Goal: Communication & Community: Answer question/provide support

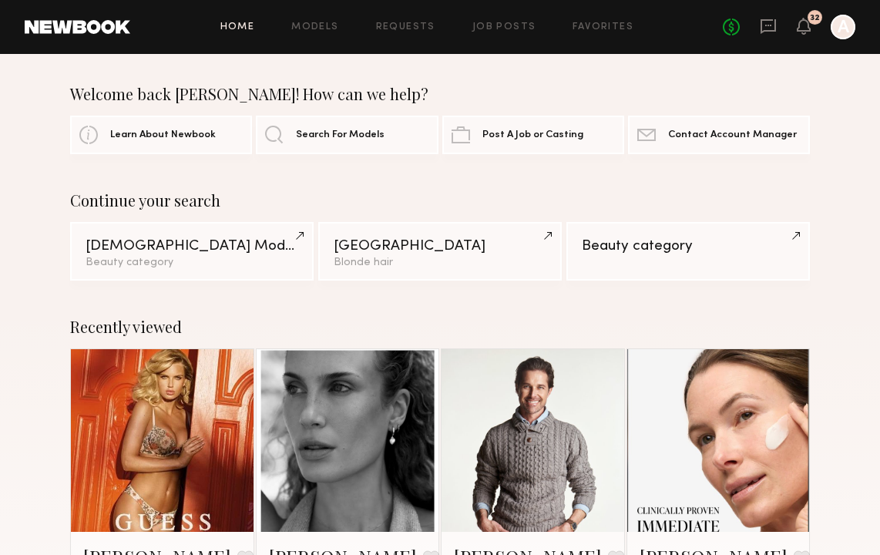
click at [768, 35] on link at bounding box center [768, 27] width 17 height 19
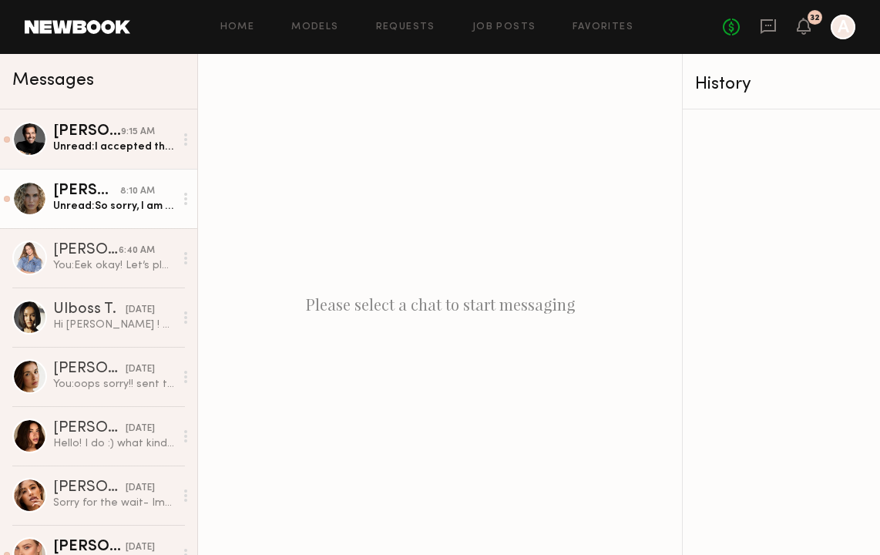
click at [103, 204] on div "Unread: So sorry, I am out of town until tomorrow!" at bounding box center [113, 206] width 121 height 15
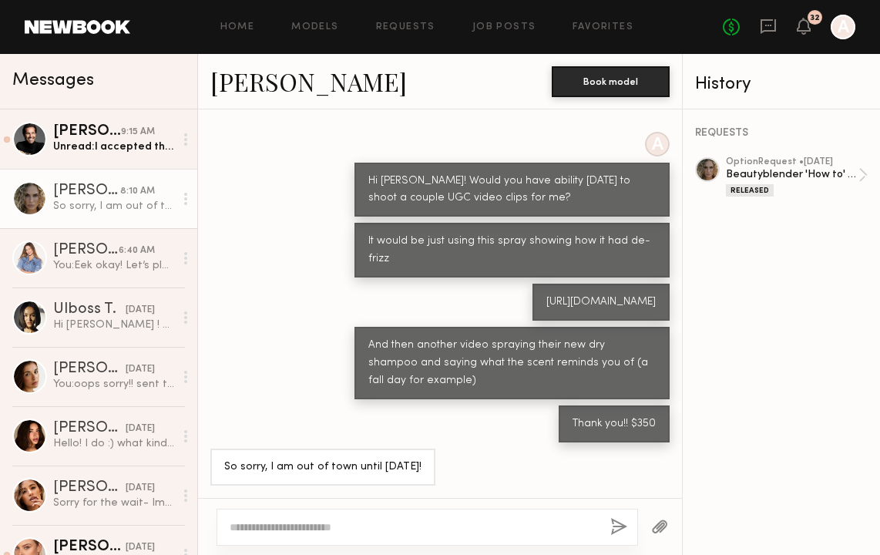
scroll to position [742, 0]
click at [402, 522] on textarea at bounding box center [414, 527] width 368 height 15
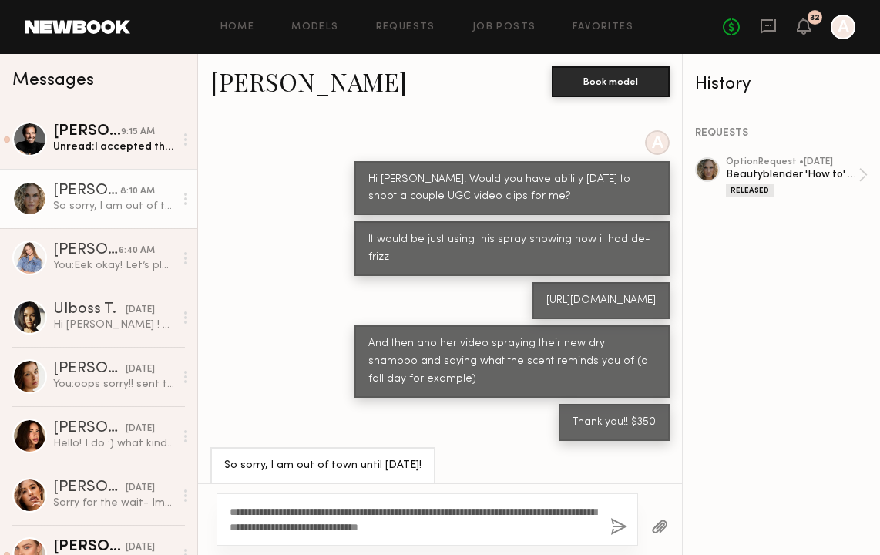
type textarea "**********"
click at [612, 528] on button "button" at bounding box center [618, 527] width 17 height 19
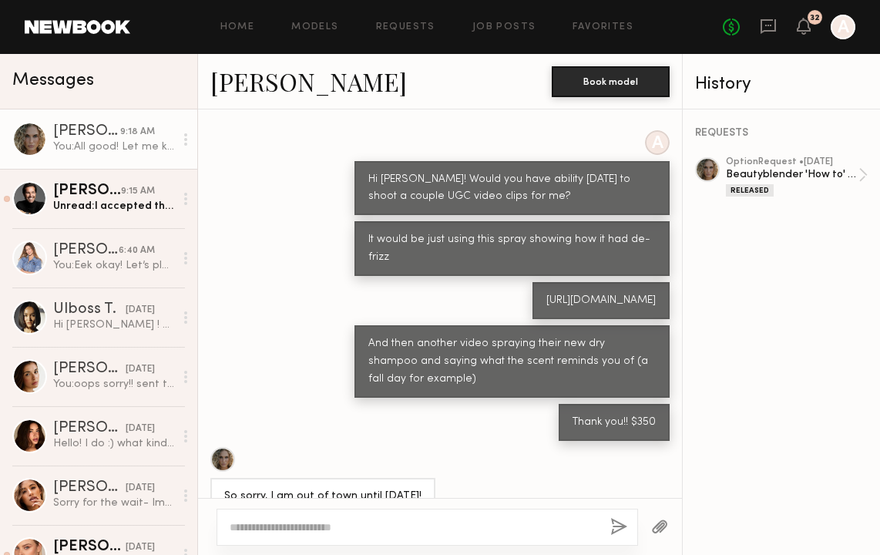
scroll to position [967, 0]
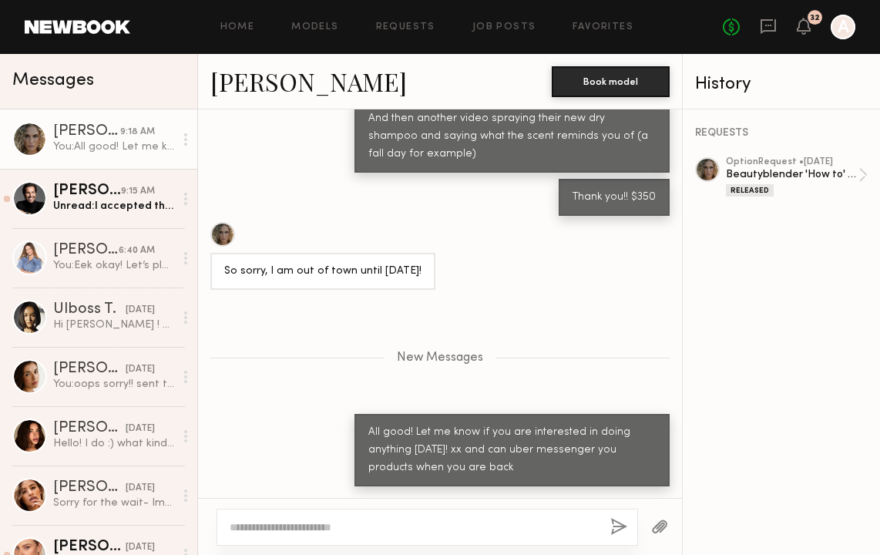
click at [149, 94] on div "Messages" at bounding box center [98, 81] width 197 height 55
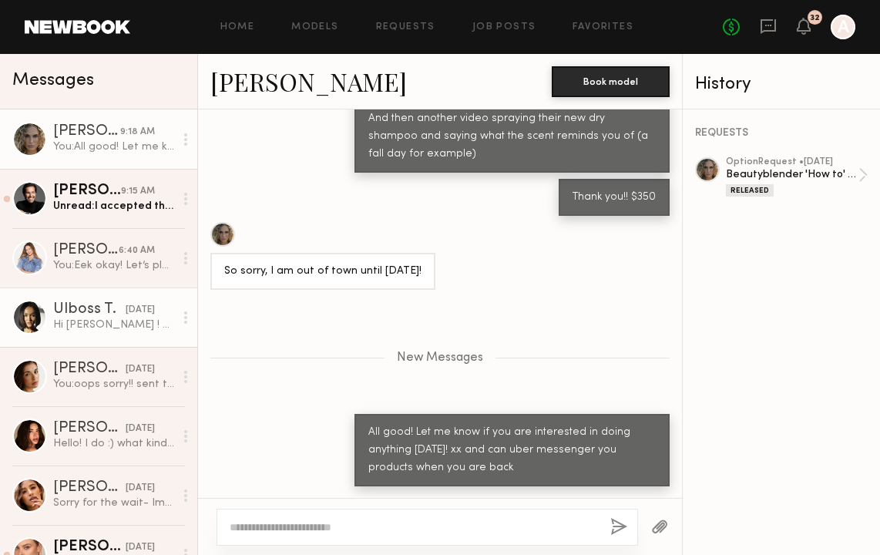
click at [92, 321] on div "Hi [PERSON_NAME] ! Sorry for delay , my work schedule got changed last week how…" at bounding box center [113, 325] width 121 height 15
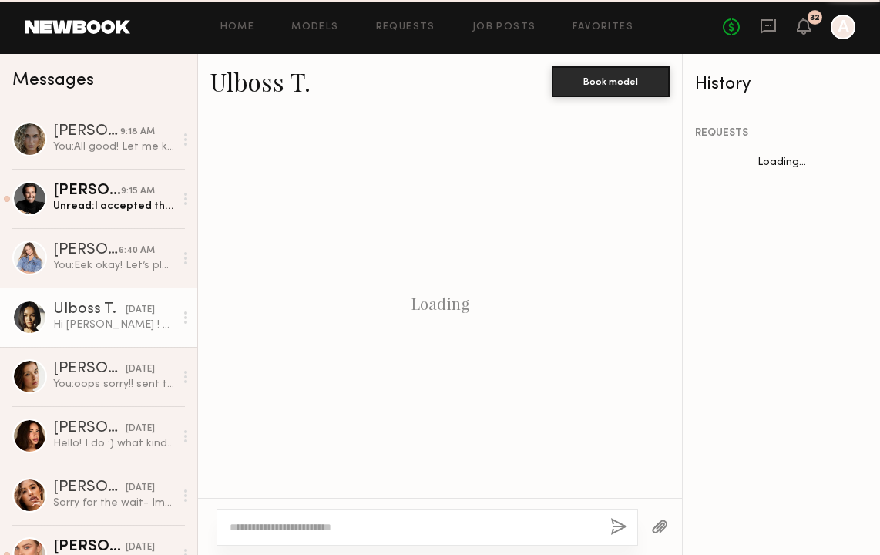
scroll to position [1048, 0]
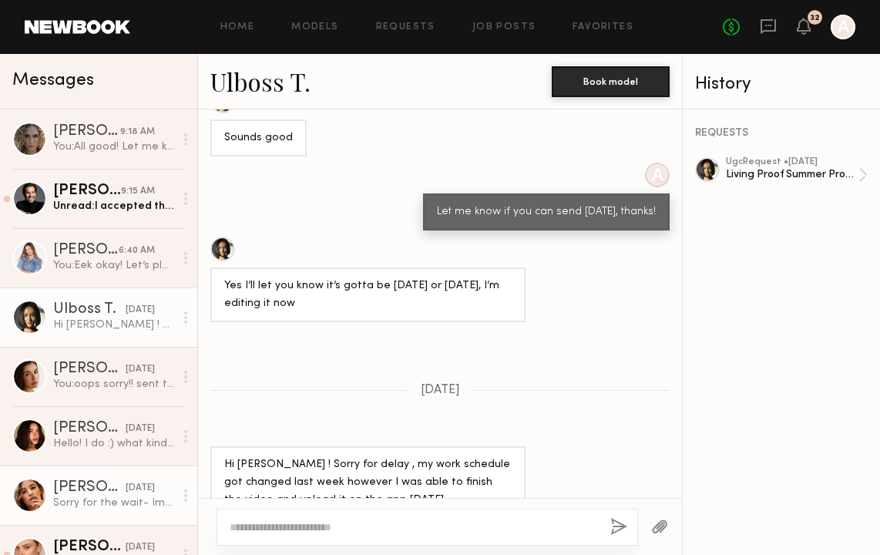
drag, startPoint x: 16, startPoint y: 483, endPoint x: 16, endPoint y: 516, distance: 33.9
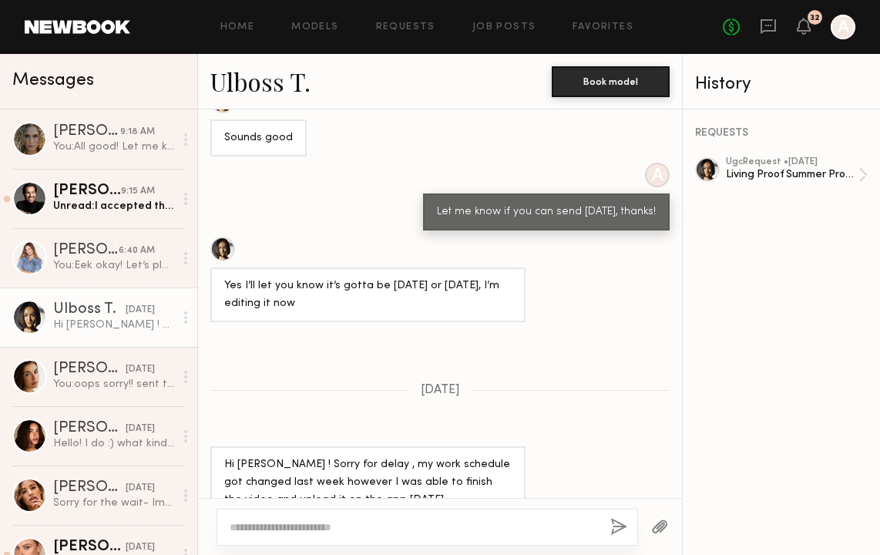
click at [34, 96] on div "Messages" at bounding box center [98, 81] width 197 height 55
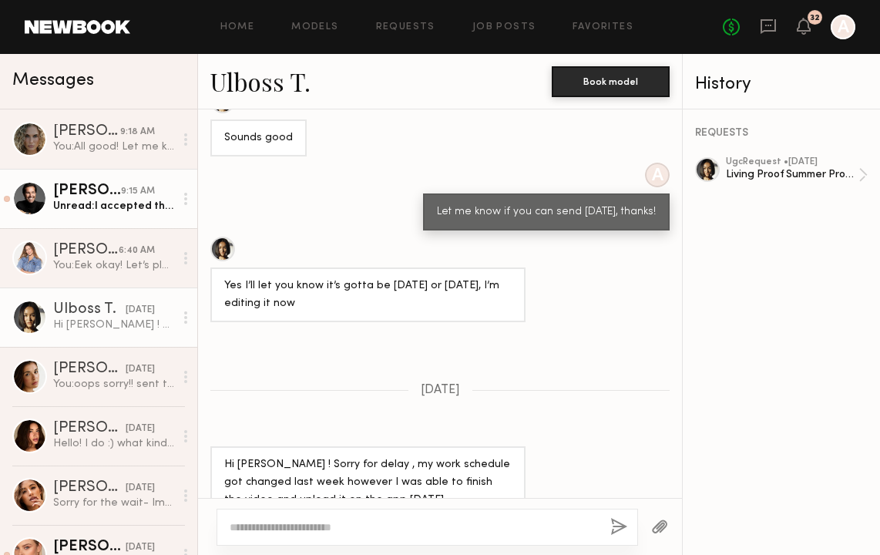
click at [87, 211] on div "Unread: I accepted the request as is, however, I have it on my calendar for Aug…" at bounding box center [113, 206] width 121 height 15
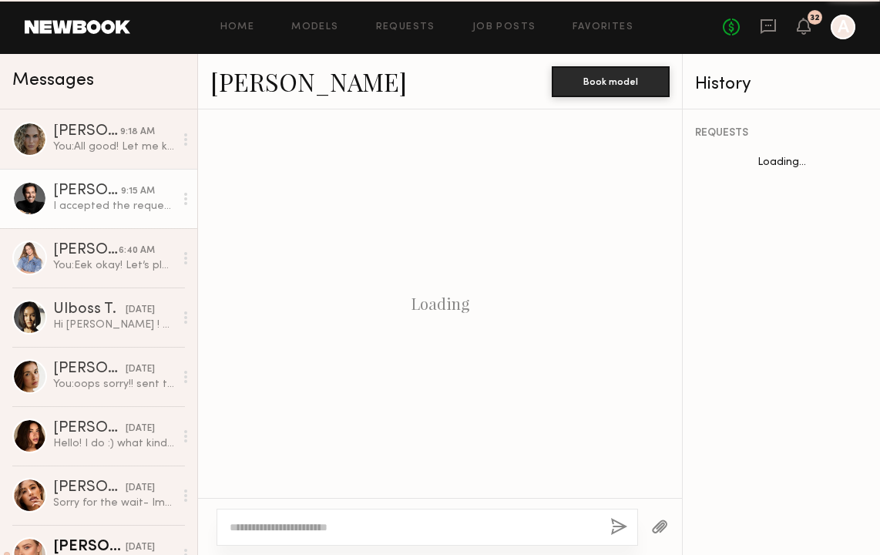
scroll to position [1525, 0]
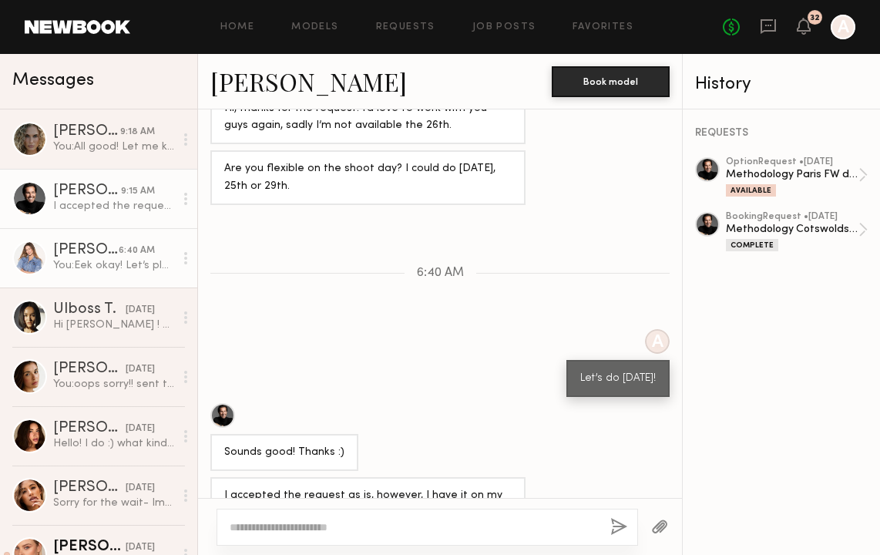
click at [131, 260] on div "You: Eek okay! Let’s plan on Monday!" at bounding box center [113, 265] width 121 height 15
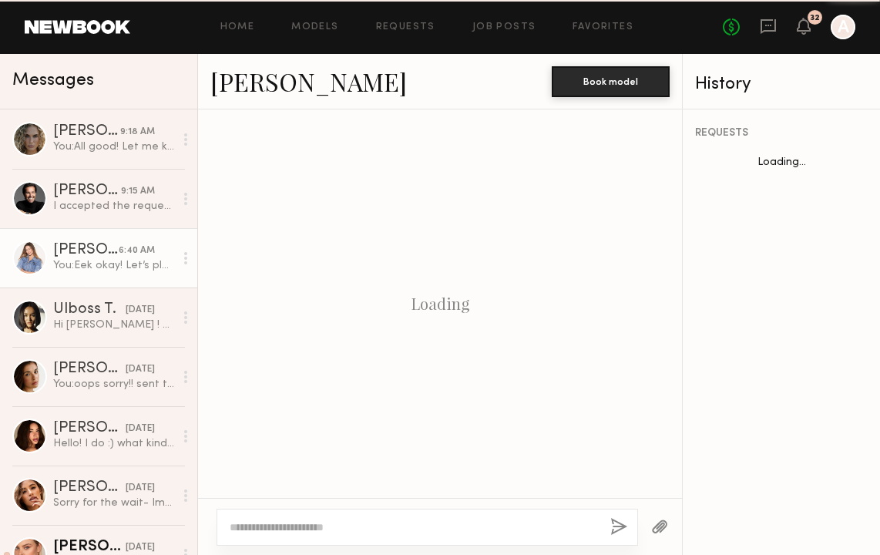
scroll to position [1313, 0]
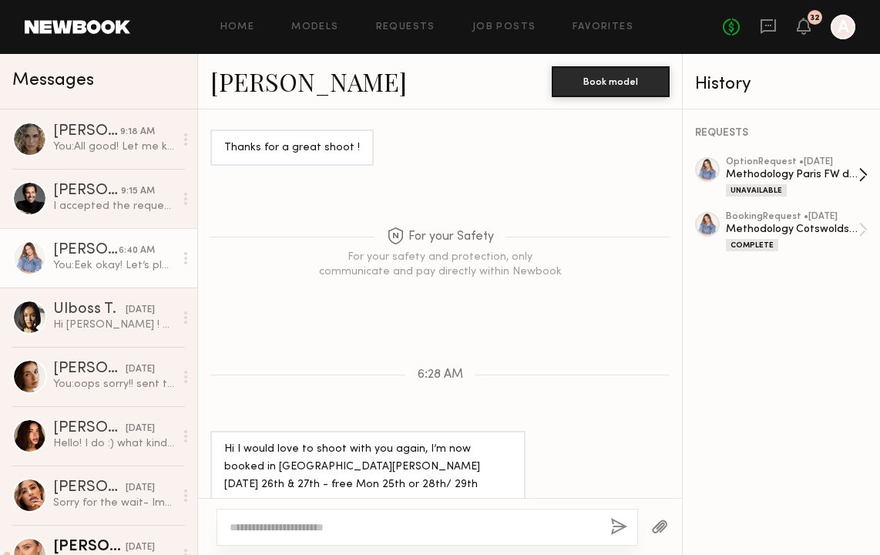
click at [822, 172] on div "Methodology Paris FW drop" at bounding box center [792, 174] width 133 height 15
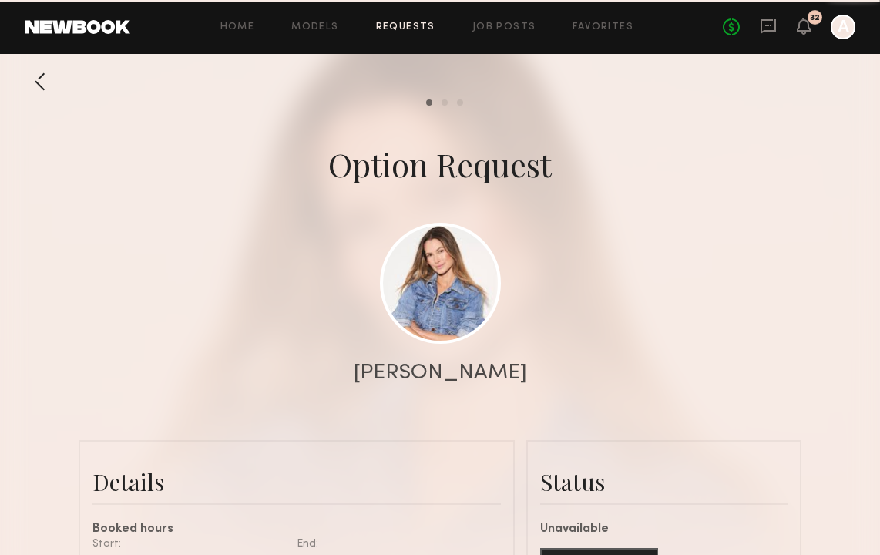
scroll to position [1400, 0]
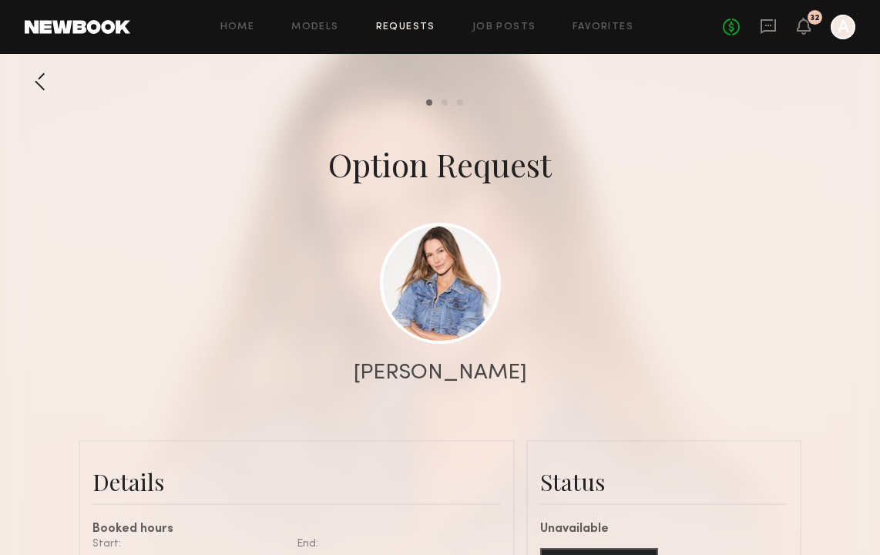
click at [671, 261] on div at bounding box center [440, 308] width 880 height 617
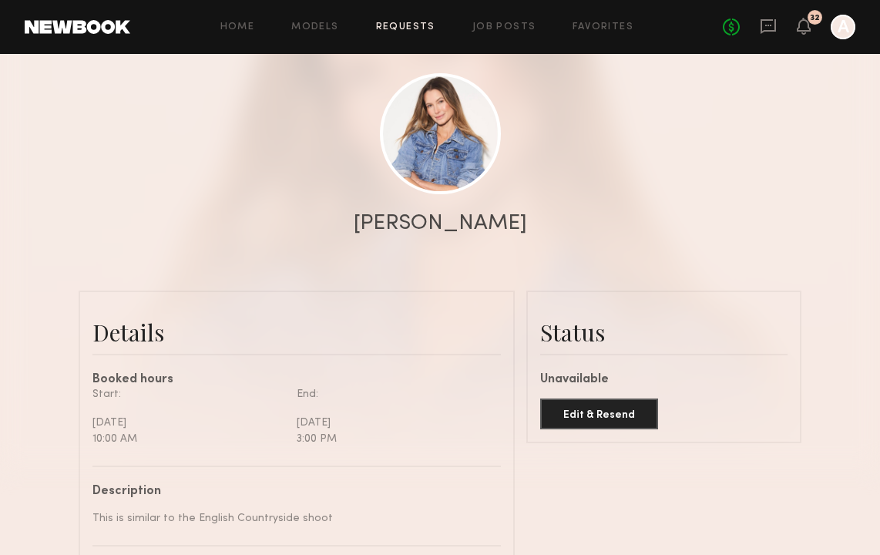
scroll to position [152, 0]
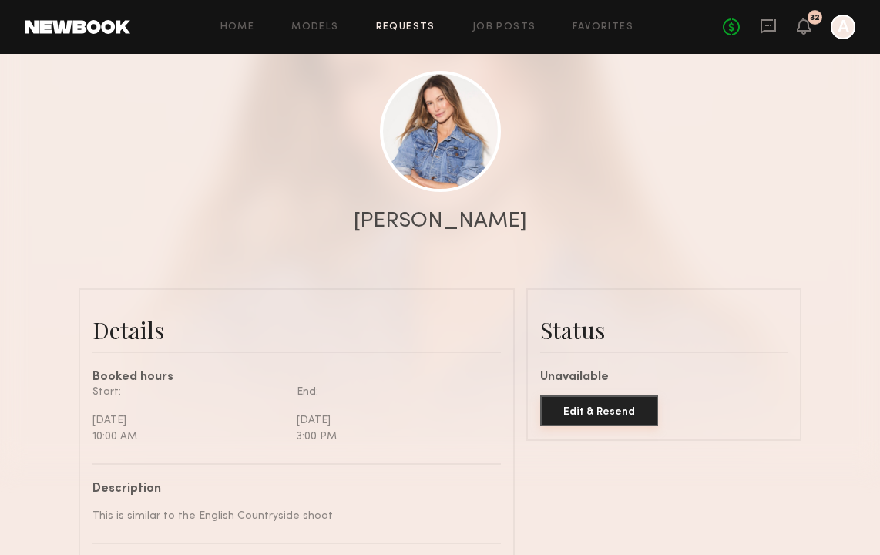
click at [586, 412] on button "Edit & Resend" at bounding box center [599, 410] width 118 height 31
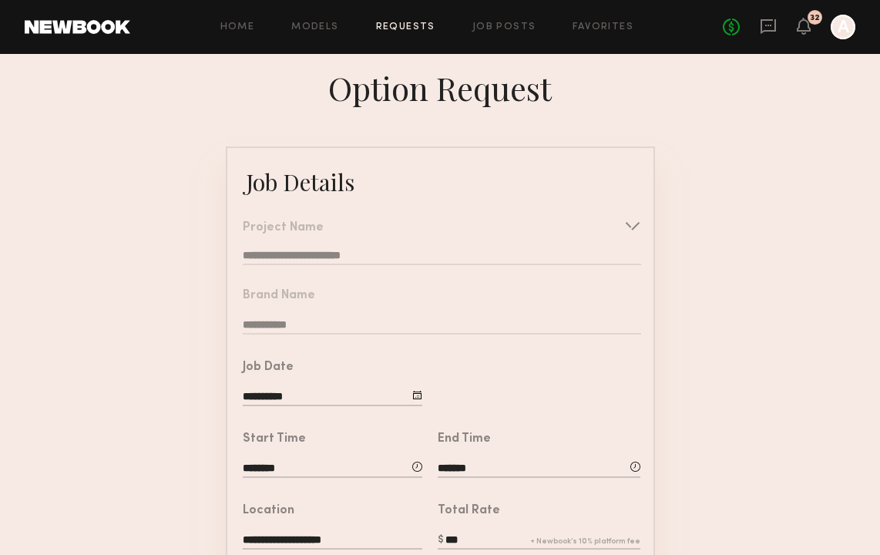
click at [298, 392] on input "**********" at bounding box center [333, 397] width 180 height 17
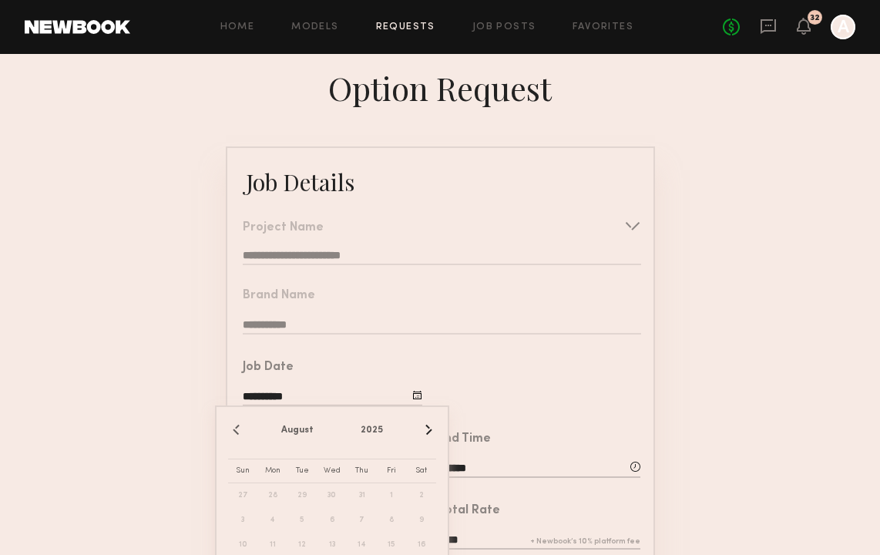
click at [708, 395] on form "**********" at bounding box center [440, 562] width 880 height 832
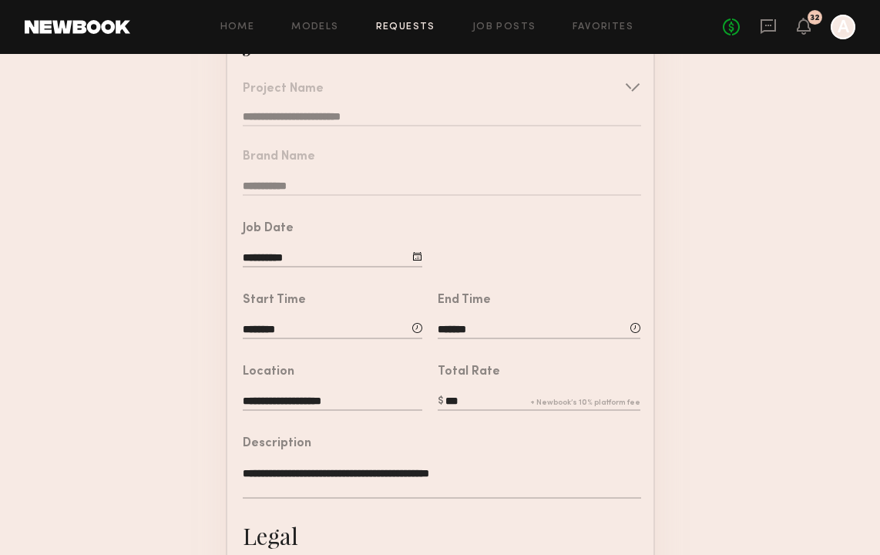
scroll to position [140, 0]
click at [301, 255] on input "**********" at bounding box center [333, 258] width 180 height 17
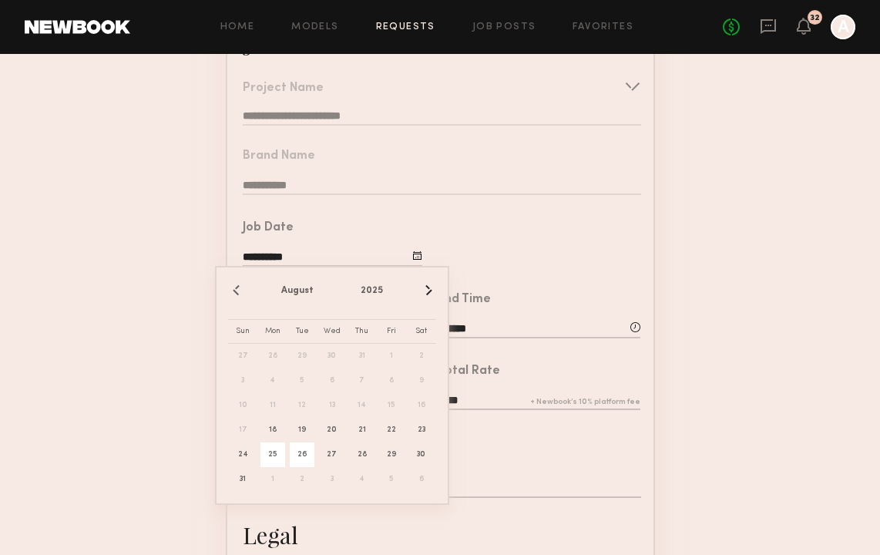
click at [272, 456] on span "25" at bounding box center [273, 454] width 25 height 25
type input "**********"
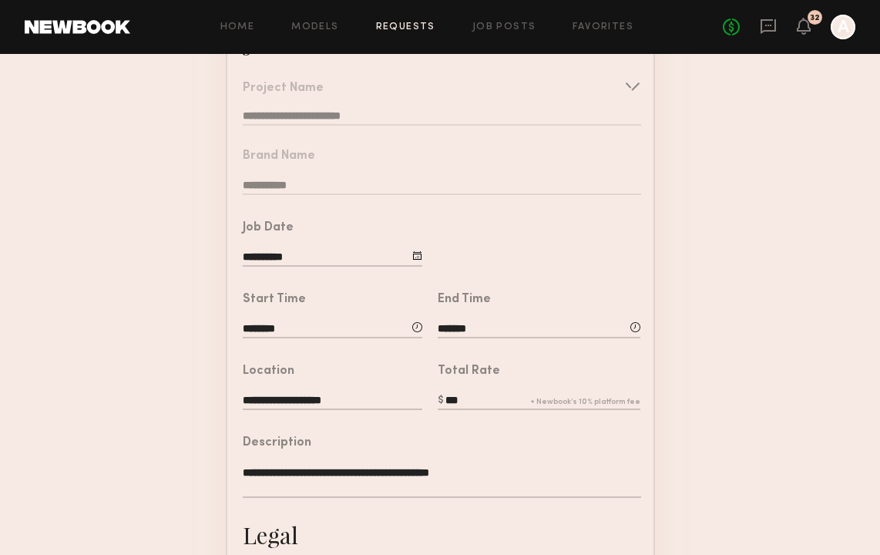
click at [742, 407] on form "**********" at bounding box center [440, 423] width 880 height 832
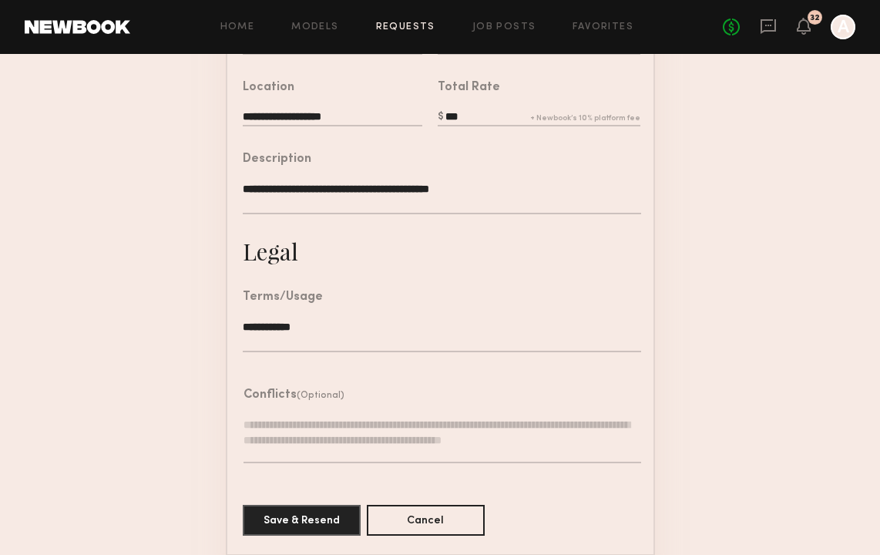
scroll to position [439, 0]
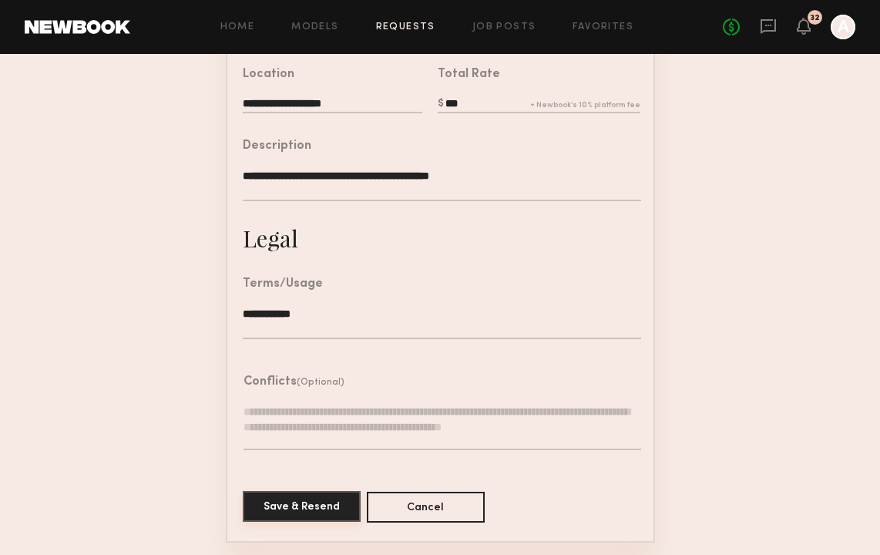
click at [291, 505] on button "Save & Resend" at bounding box center [302, 506] width 118 height 31
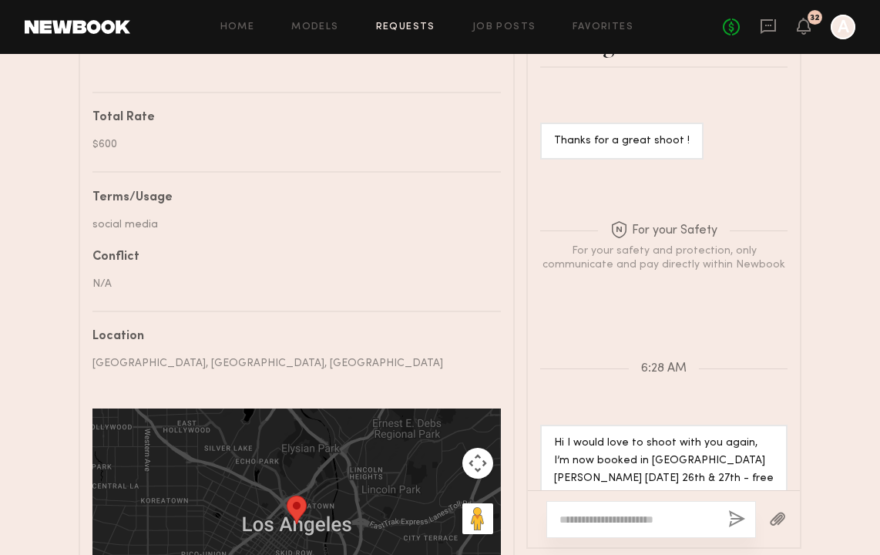
scroll to position [705, 0]
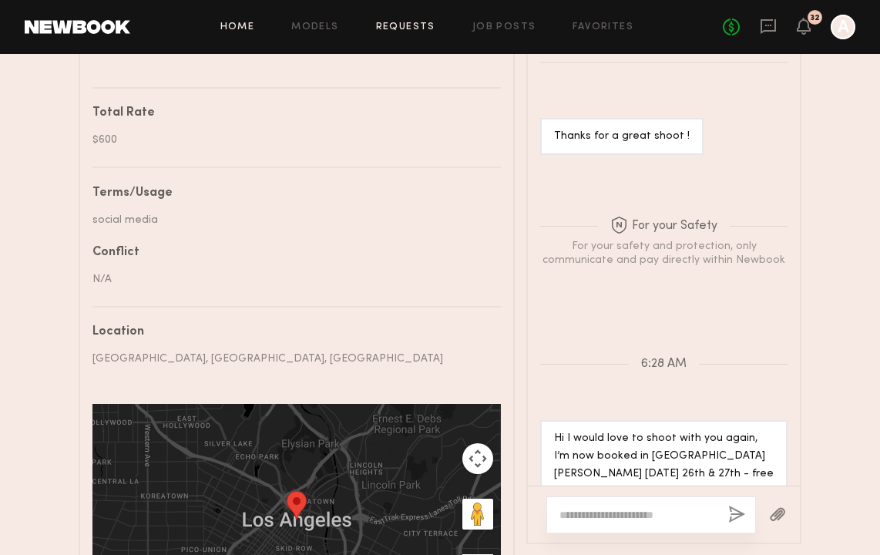
click at [243, 29] on link "Home" at bounding box center [237, 27] width 35 height 10
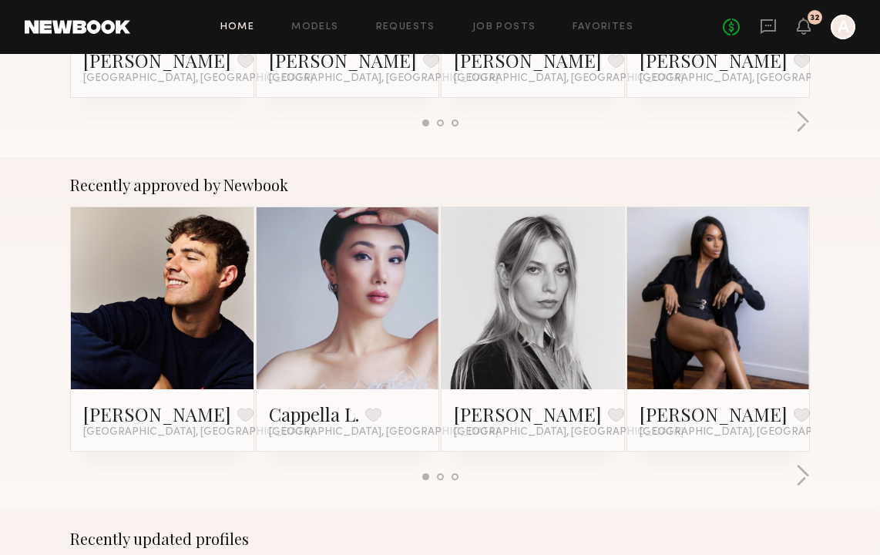
scroll to position [498, 0]
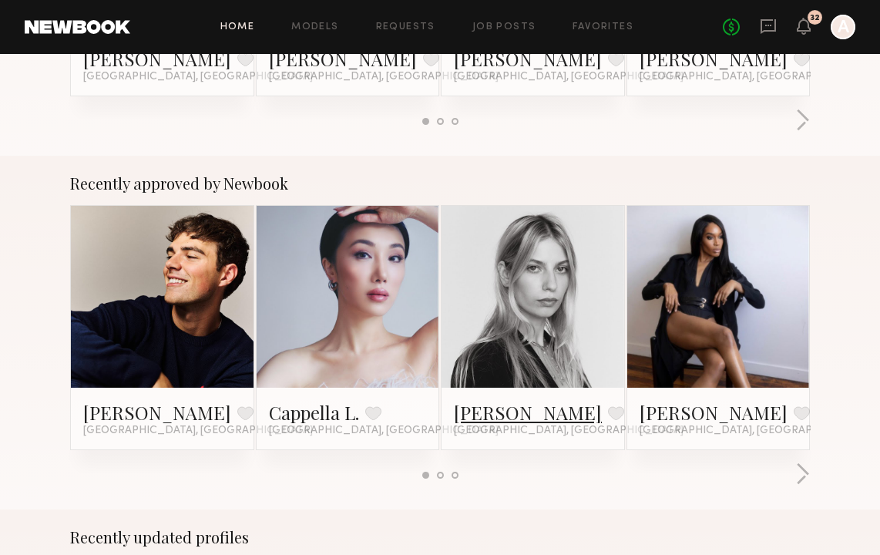
click at [516, 418] on link "Veronika M." at bounding box center [528, 412] width 148 height 25
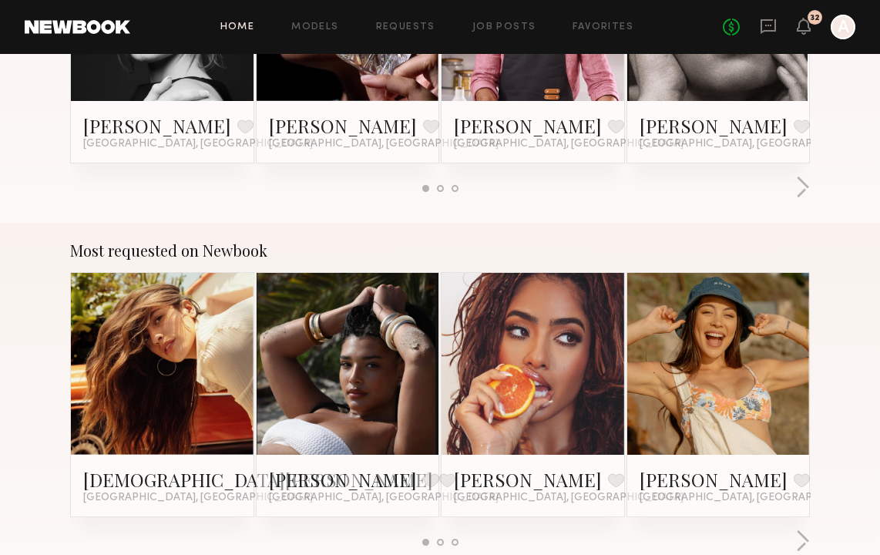
scroll to position [1152, 0]
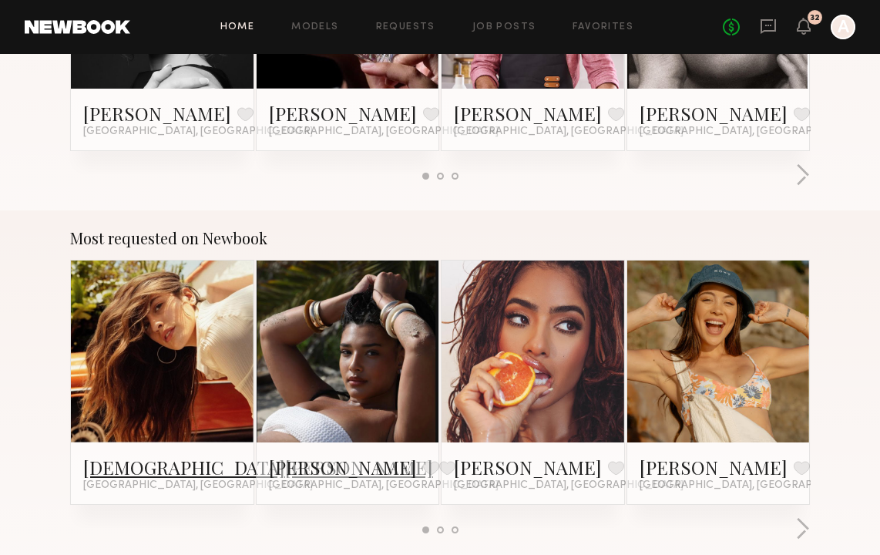
click at [110, 471] on link "Kristen J." at bounding box center [258, 467] width 350 height 25
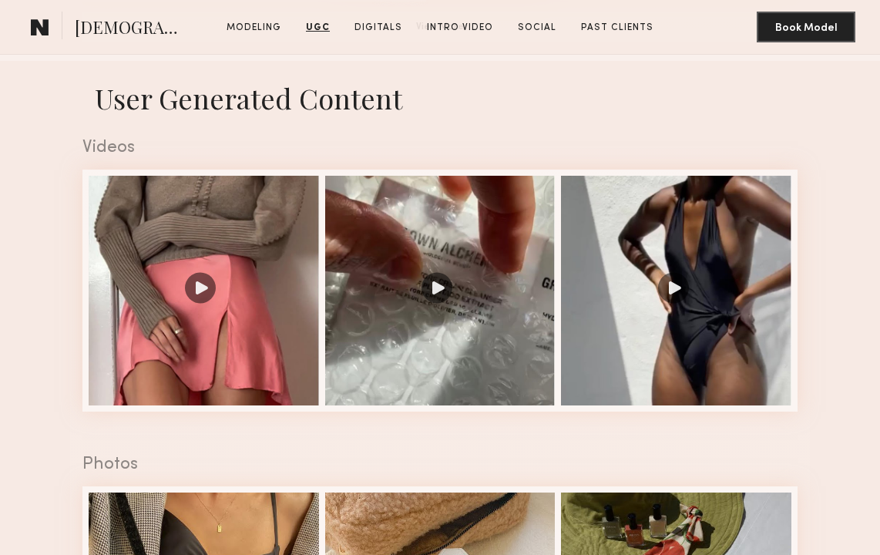
scroll to position [1388, 0]
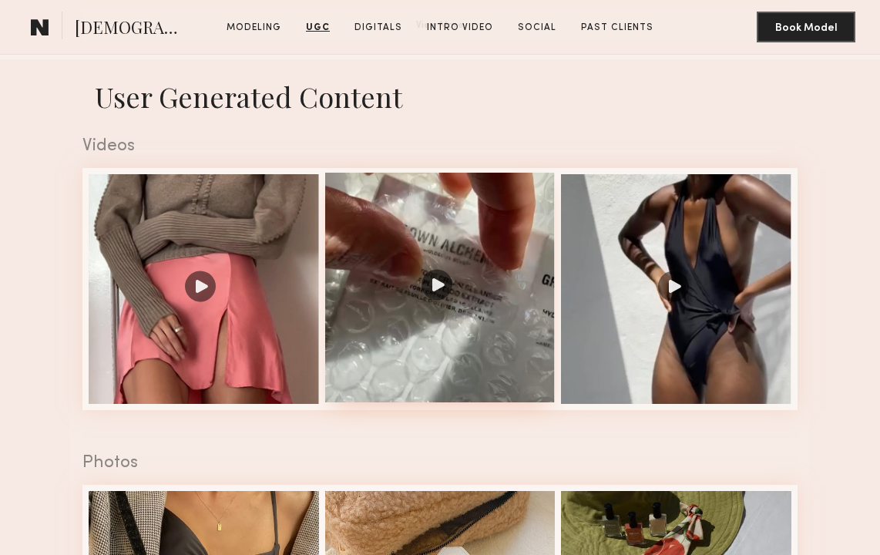
click at [450, 277] on div at bounding box center [440, 288] width 230 height 230
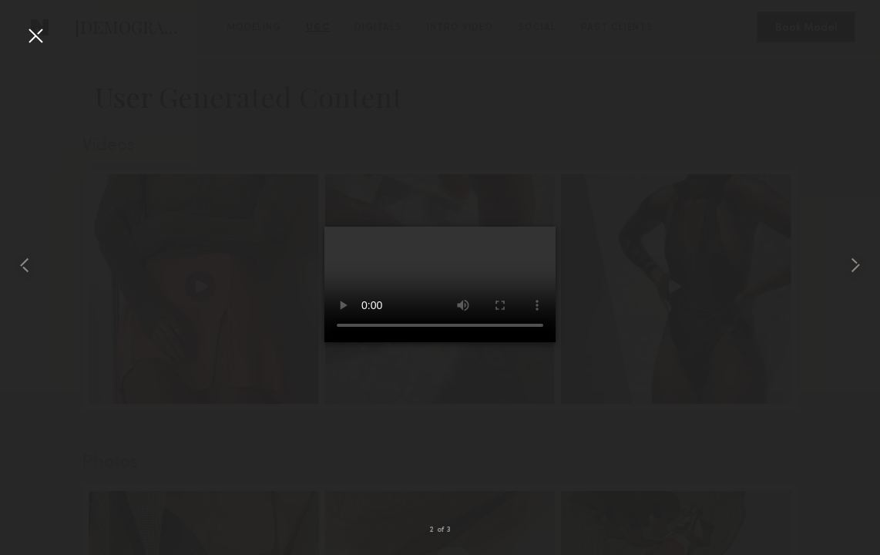
drag, startPoint x: 410, startPoint y: 484, endPoint x: 516, endPoint y: 487, distance: 106.4
click at [516, 342] on video at bounding box center [440, 285] width 231 height 116
click at [870, 268] on div at bounding box center [862, 265] width 35 height 481
drag, startPoint x: 395, startPoint y: 489, endPoint x: 411, endPoint y: 488, distance: 16.3
click at [411, 342] on video at bounding box center [440, 285] width 231 height 116
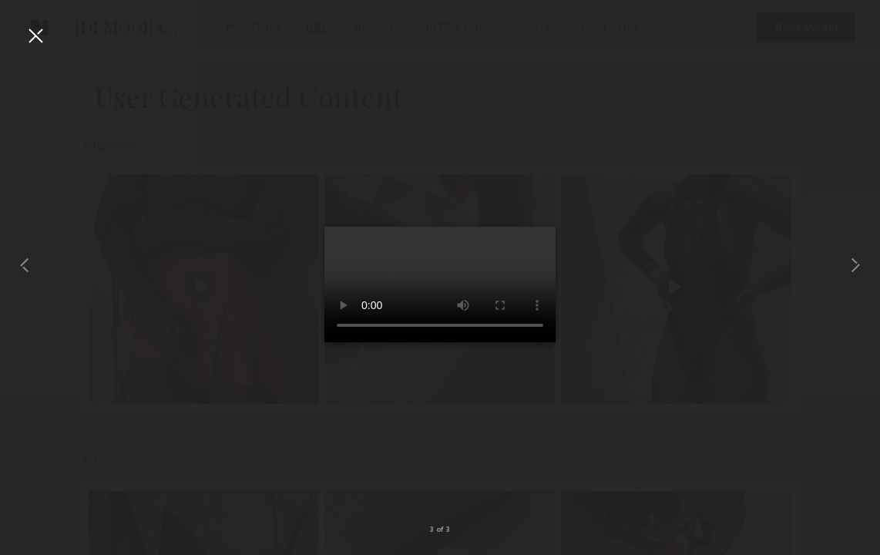
drag, startPoint x: 415, startPoint y: 487, endPoint x: 514, endPoint y: 478, distance: 99.1
click at [514, 342] on video at bounding box center [440, 285] width 231 height 116
click at [27, 272] on common-icon at bounding box center [24, 265] width 25 height 25
click at [35, 39] on div at bounding box center [35, 35] width 25 height 25
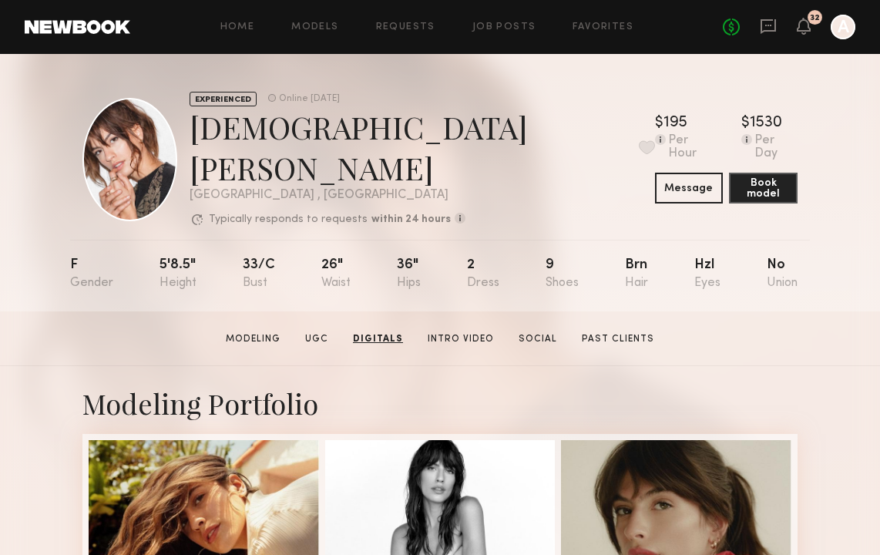
scroll to position [0, 0]
click at [655, 172] on button "Message" at bounding box center [689, 187] width 69 height 31
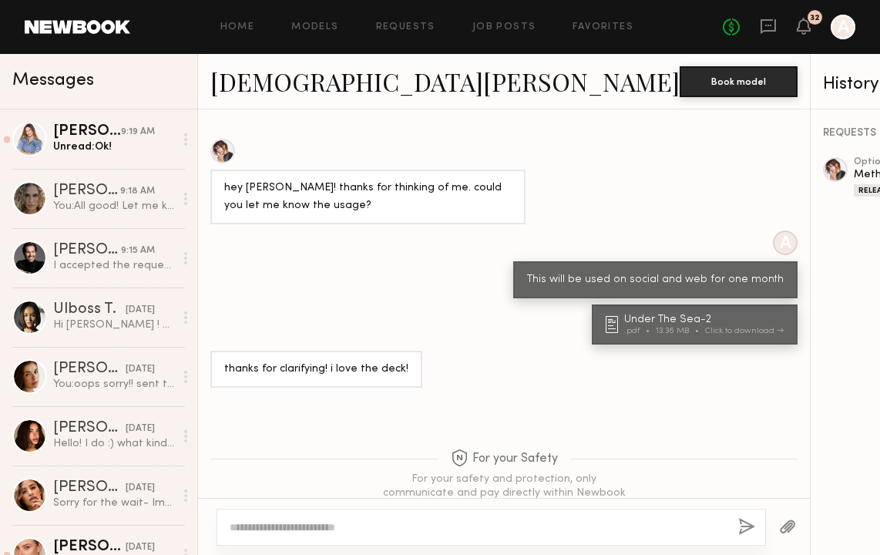
scroll to position [735, 0]
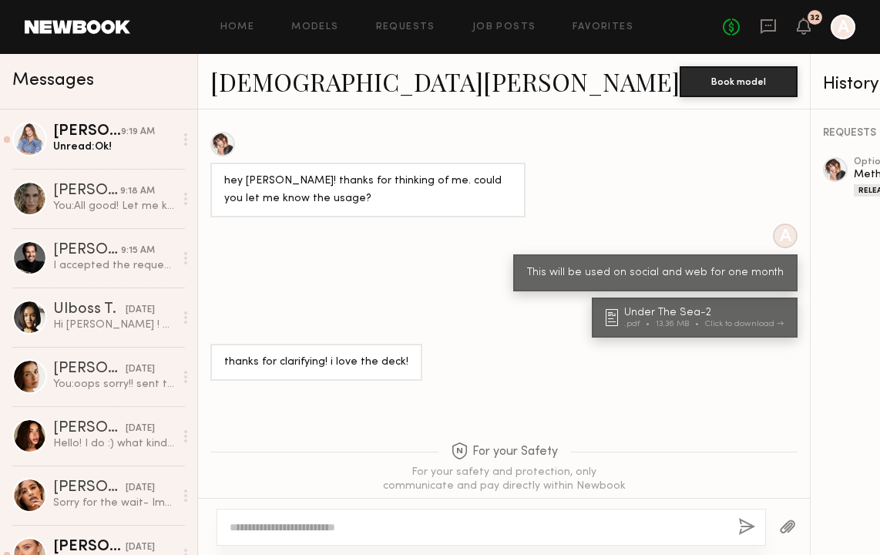
click at [362, 530] on textarea at bounding box center [478, 527] width 496 height 15
type textarea "*"
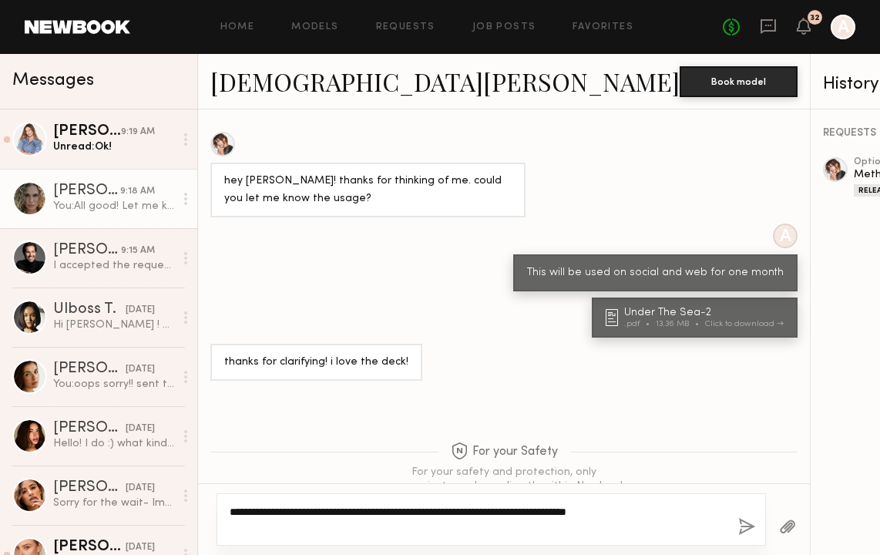
type textarea "**********"
click at [108, 200] on div "You: All good! Let me know if you are interested in doing anything tomorrow! xx…" at bounding box center [113, 206] width 121 height 15
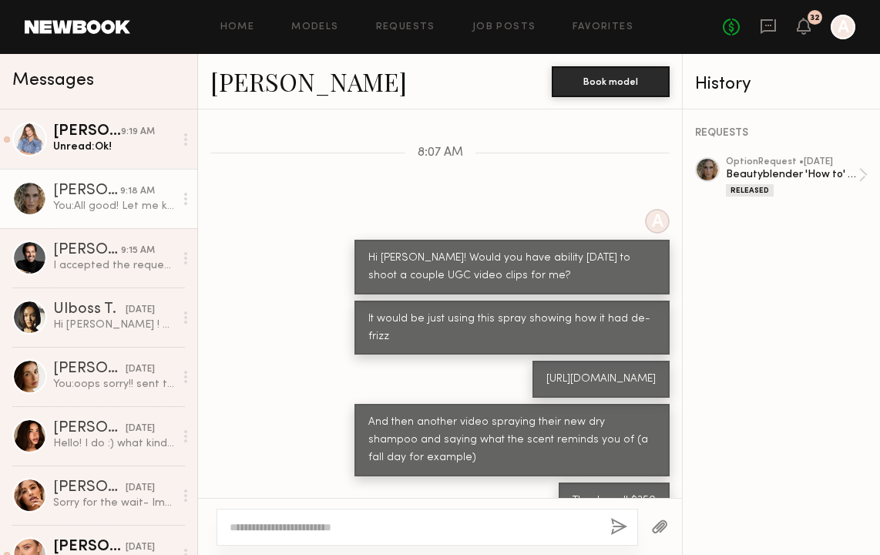
scroll to position [569, 0]
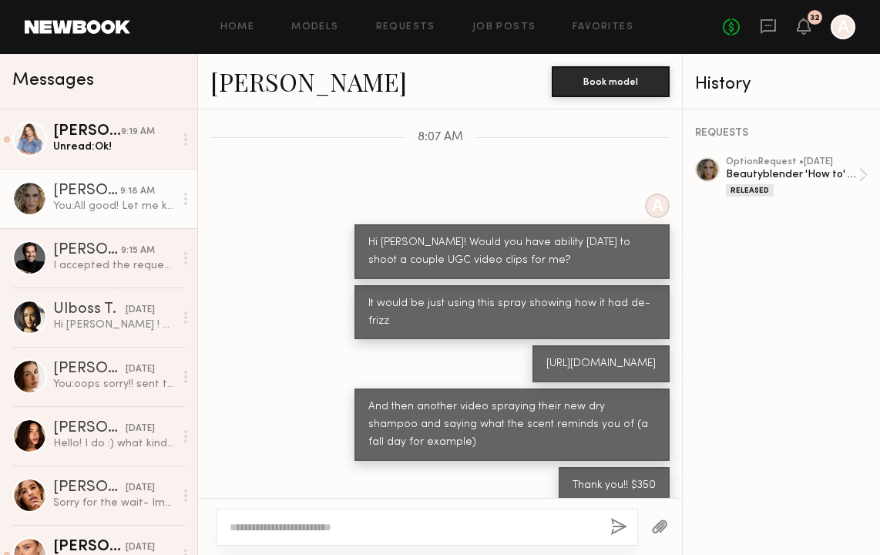
drag, startPoint x: 496, startPoint y: 370, endPoint x: 366, endPoint y: 351, distance: 130.9
click at [533, 351] on div "https://www.livingproof.com/search?q=frizz+instant+de+frizzer" at bounding box center [601, 363] width 137 height 37
copy div "https://www.livingproof.com/search?q=frizz+instant+de+frizzer"
click at [775, 20] on icon at bounding box center [768, 26] width 15 height 15
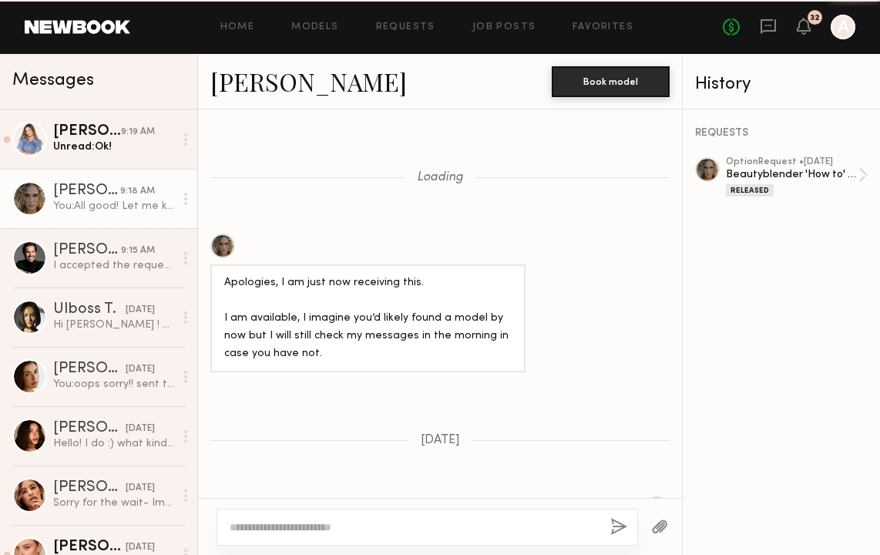
scroll to position [742, 0]
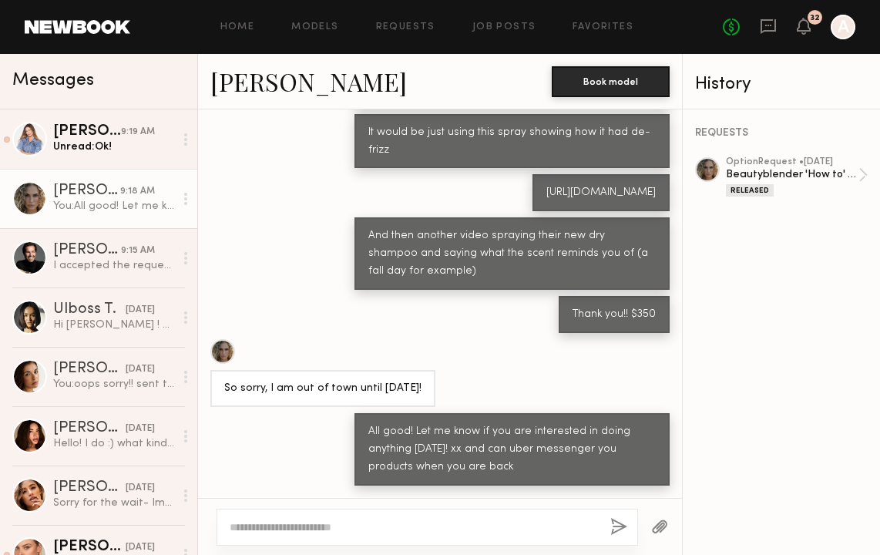
click at [285, 20] on div "Home Models Requests Job Posts Favorites Sign Out No fees up to $5,000 32 A" at bounding box center [492, 27] width 725 height 25
click at [304, 25] on link "Models" at bounding box center [314, 27] width 47 height 10
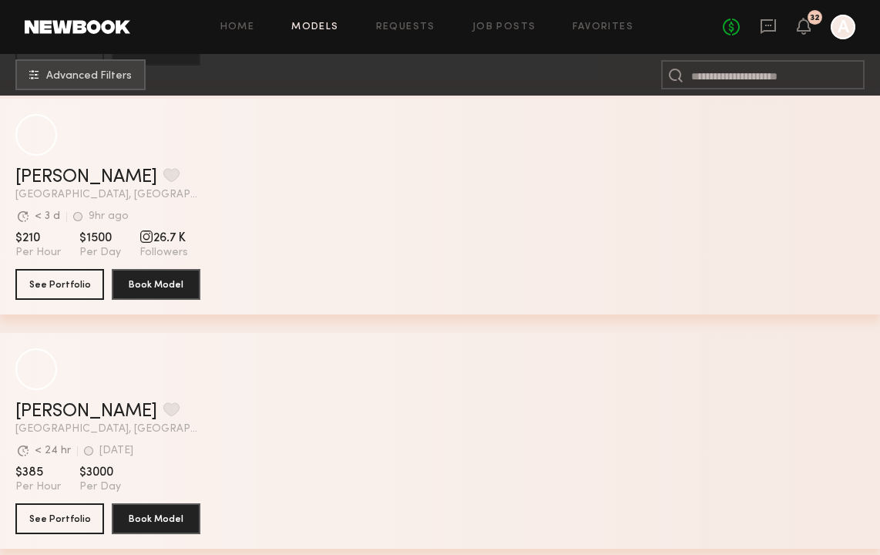
scroll to position [499, 0]
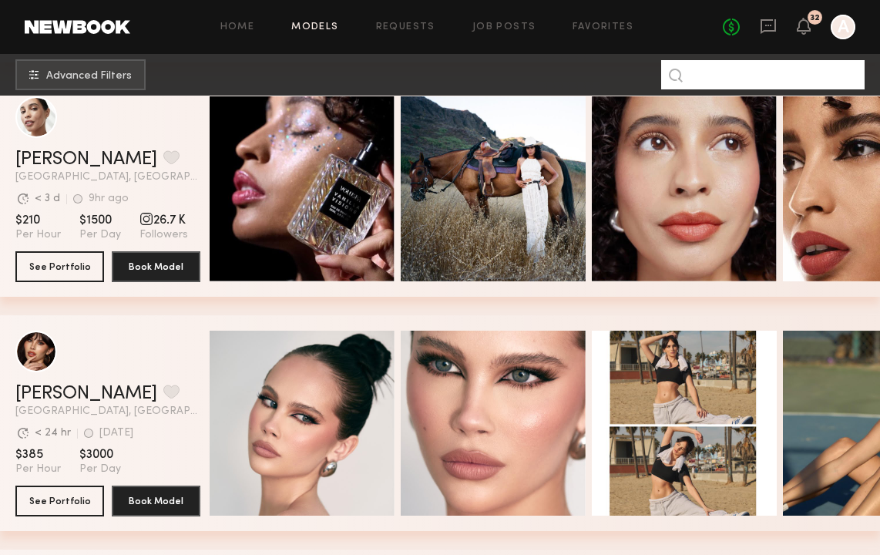
click at [786, 76] on input at bounding box center [762, 74] width 203 height 29
type input "*******"
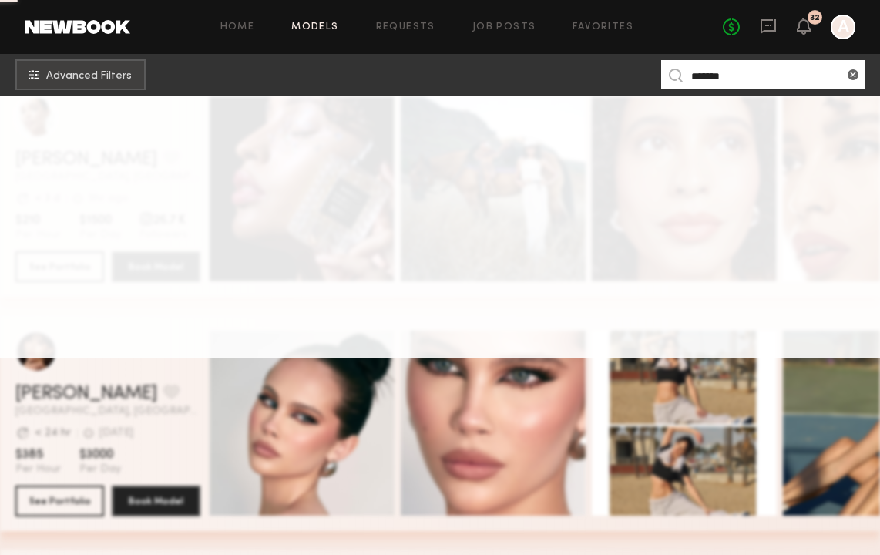
scroll to position [0, 0]
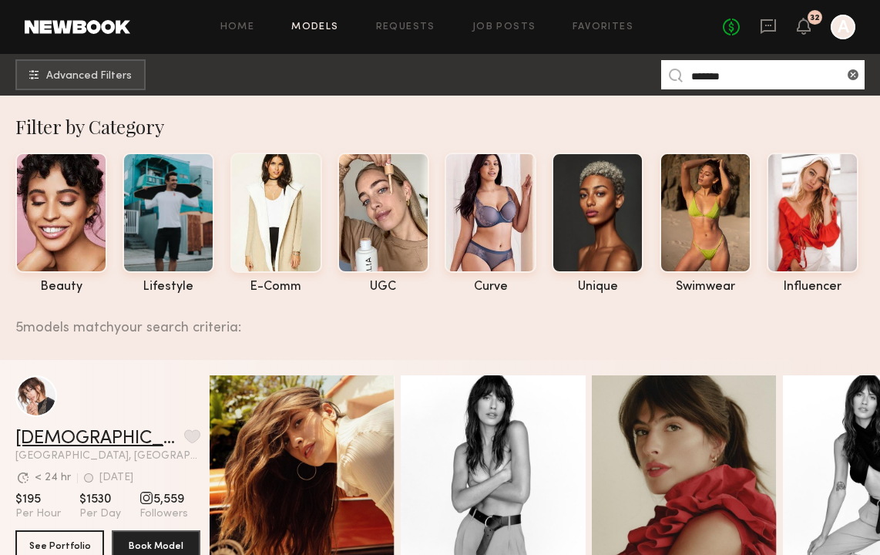
click at [62, 444] on link "Kristen J." at bounding box center [96, 438] width 163 height 18
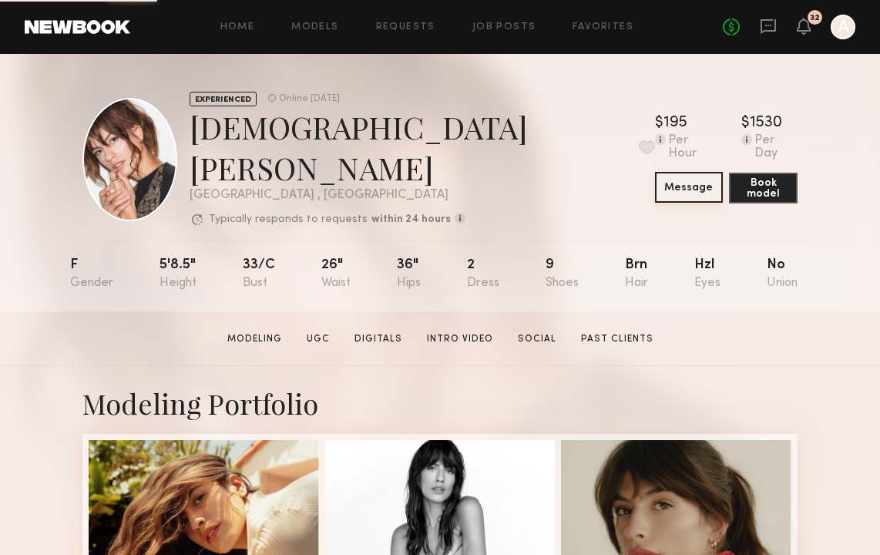
click at [655, 189] on button "Message" at bounding box center [689, 187] width 69 height 31
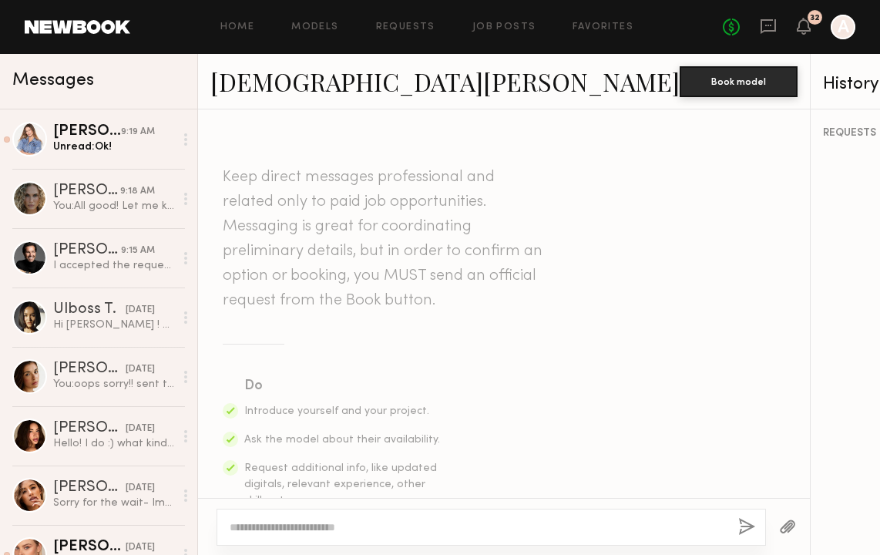
scroll to position [735, 0]
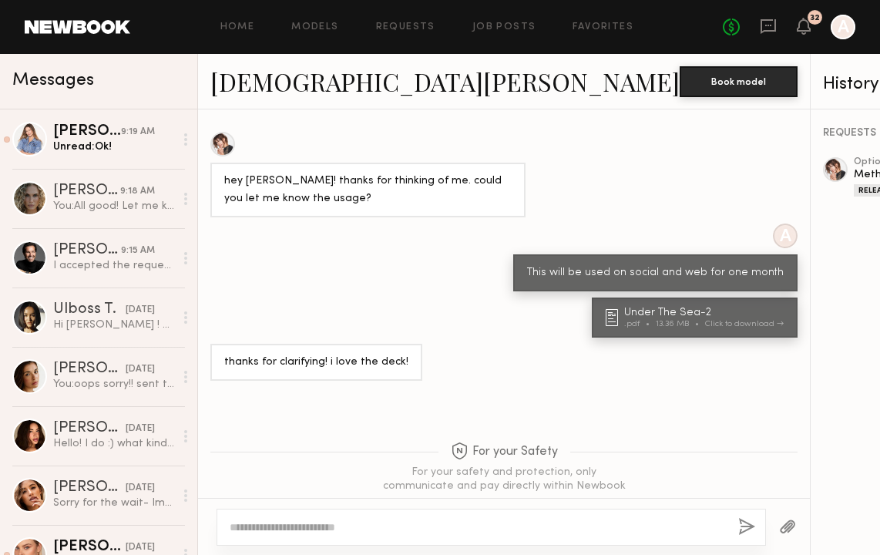
click at [458, 540] on div at bounding box center [492, 527] width 550 height 37
click at [382, 527] on textarea at bounding box center [478, 527] width 496 height 15
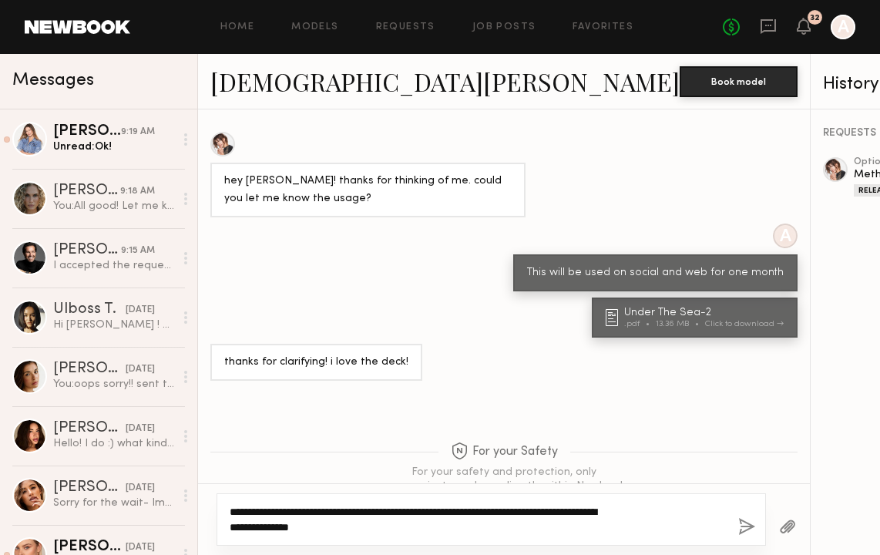
paste textarea "**********"
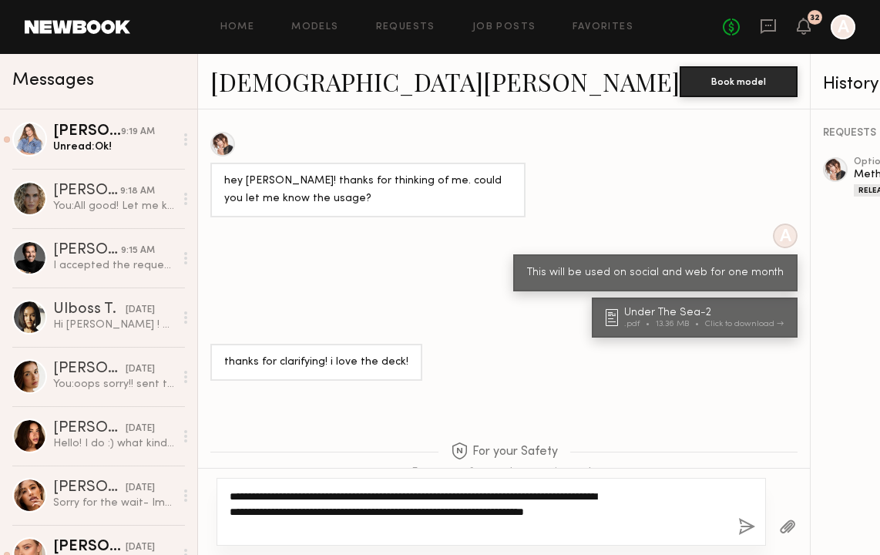
type textarea "**********"
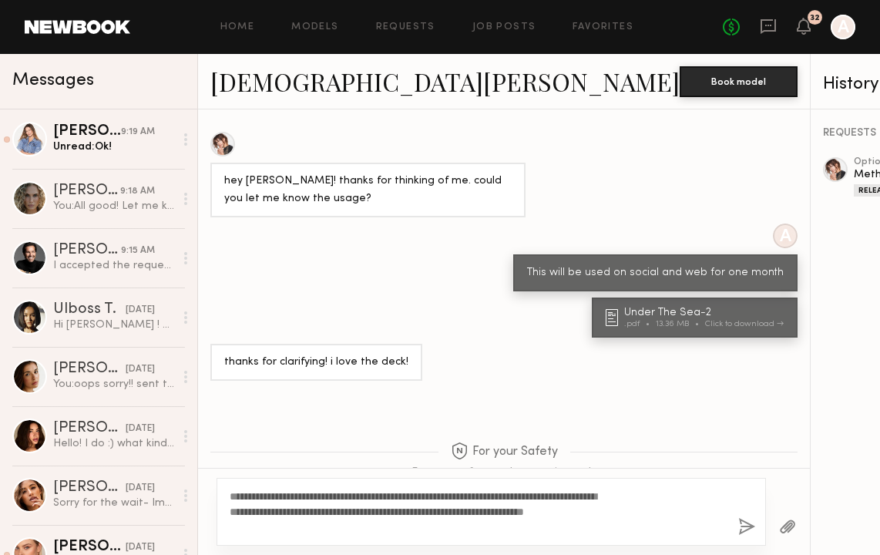
click at [738, 526] on button "button" at bounding box center [746, 527] width 17 height 19
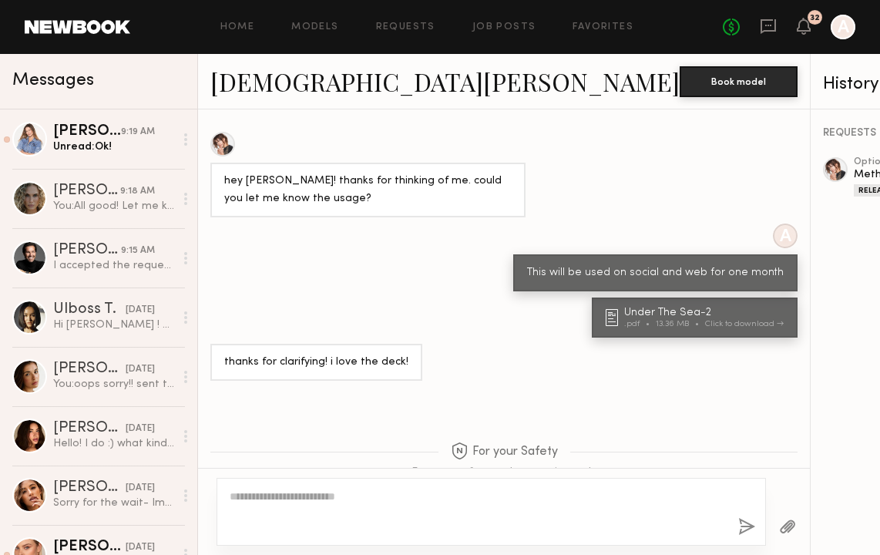
scroll to position [1095, 0]
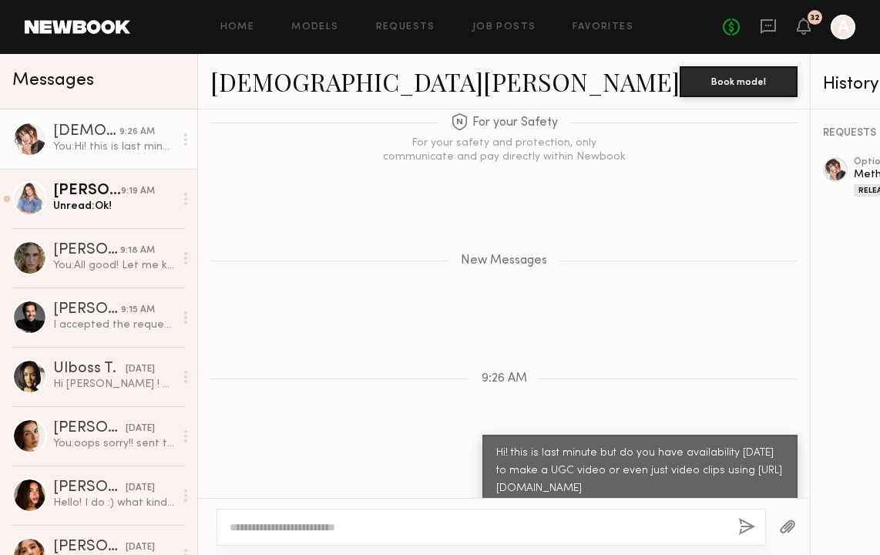
click at [531, 521] on textarea at bounding box center [414, 527] width 368 height 15
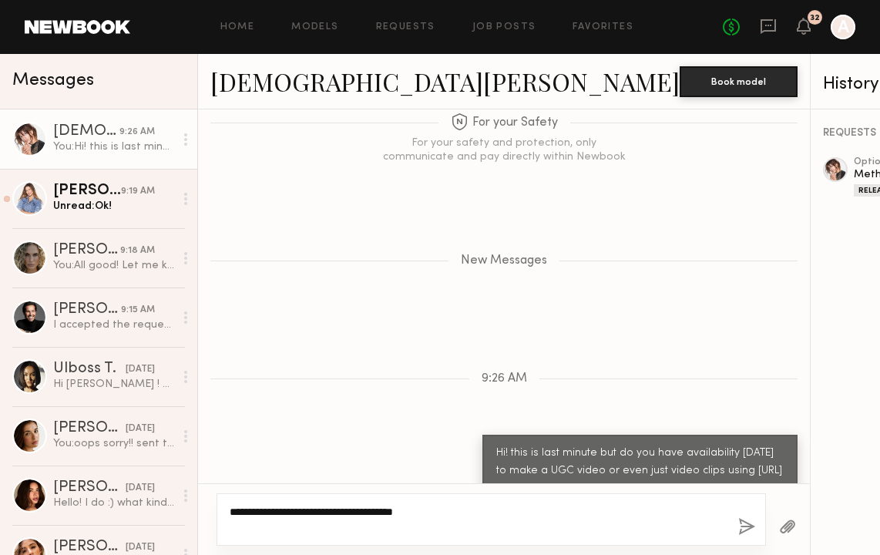
type textarea "**********"
click at [738, 528] on button "button" at bounding box center [746, 527] width 17 height 19
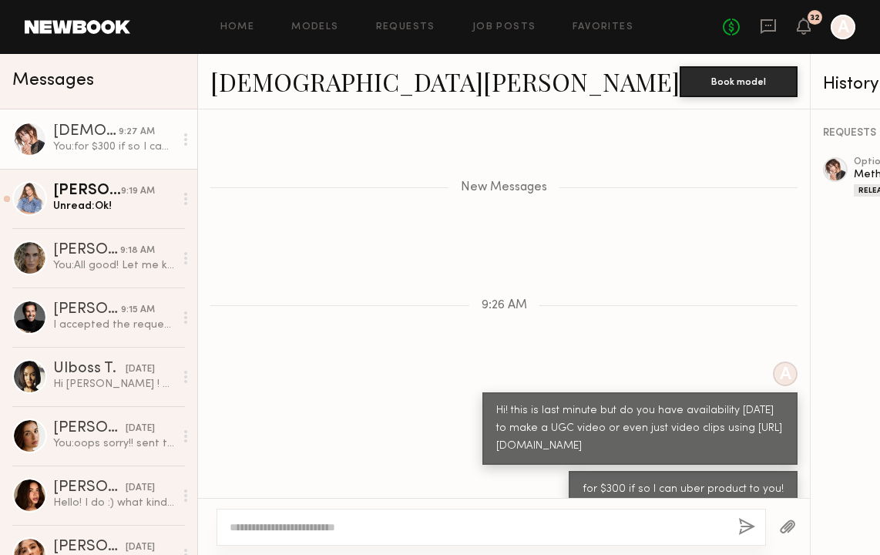
click at [331, 34] on div "Home Models Requests Job Posts Favorites Sign Out No fees up to $5,000 32 A" at bounding box center [492, 27] width 725 height 25
click at [331, 27] on link "Models" at bounding box center [314, 27] width 47 height 10
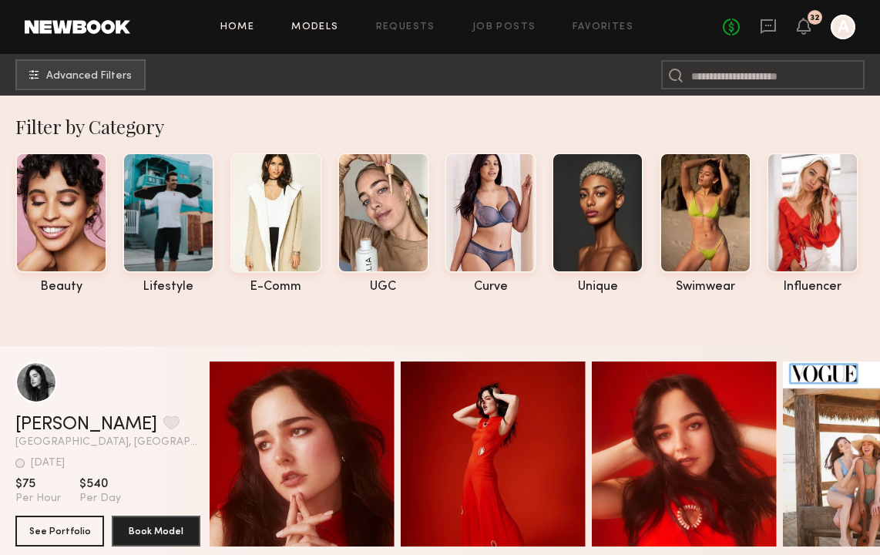
click at [243, 26] on link "Home" at bounding box center [237, 27] width 35 height 10
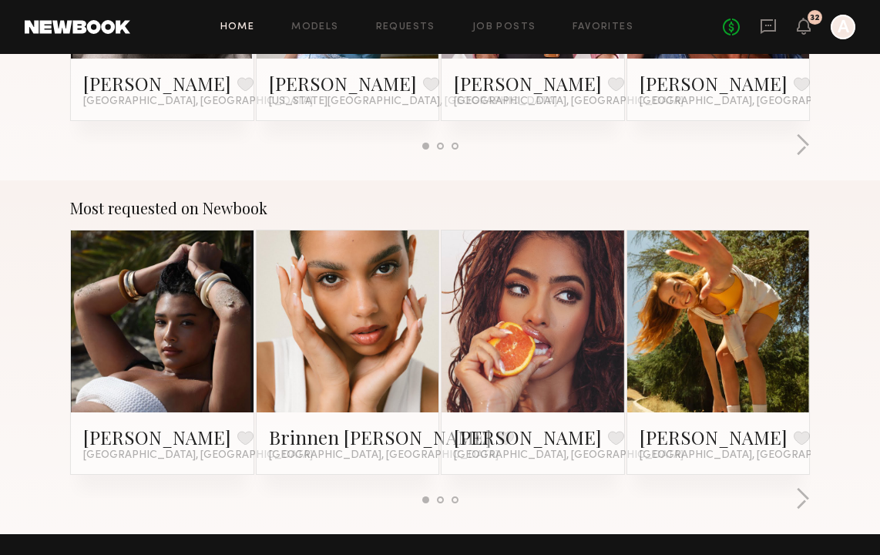
scroll to position [1200, 0]
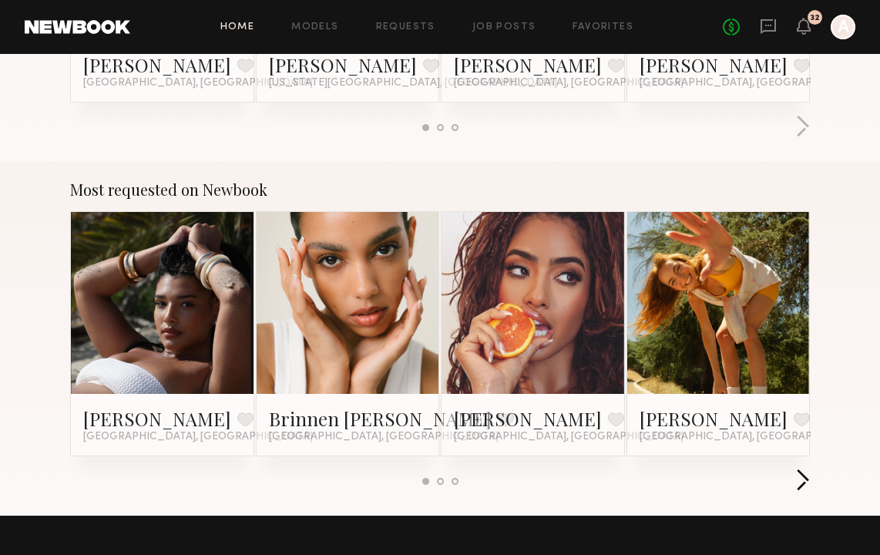
click at [805, 482] on button "button" at bounding box center [802, 481] width 15 height 25
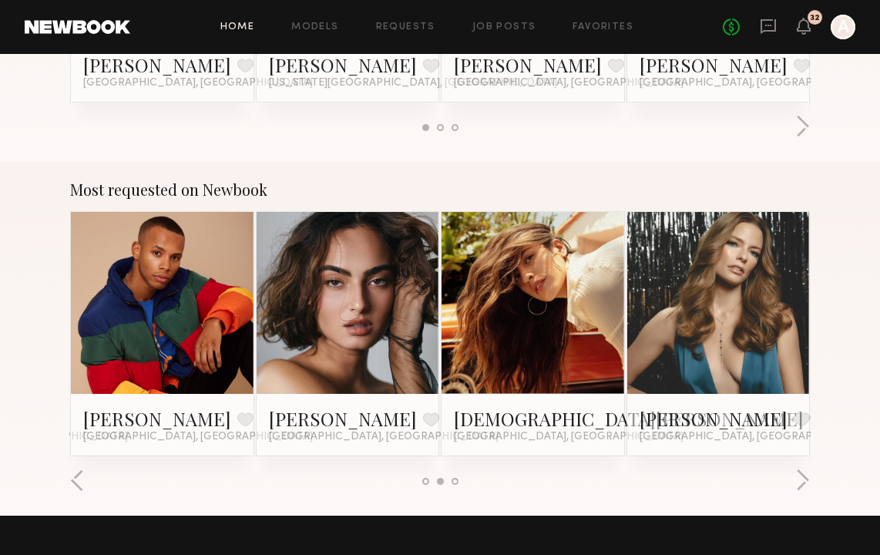
click at [384, 350] on link at bounding box center [348, 303] width 84 height 183
click at [347, 344] on link at bounding box center [348, 303] width 84 height 183
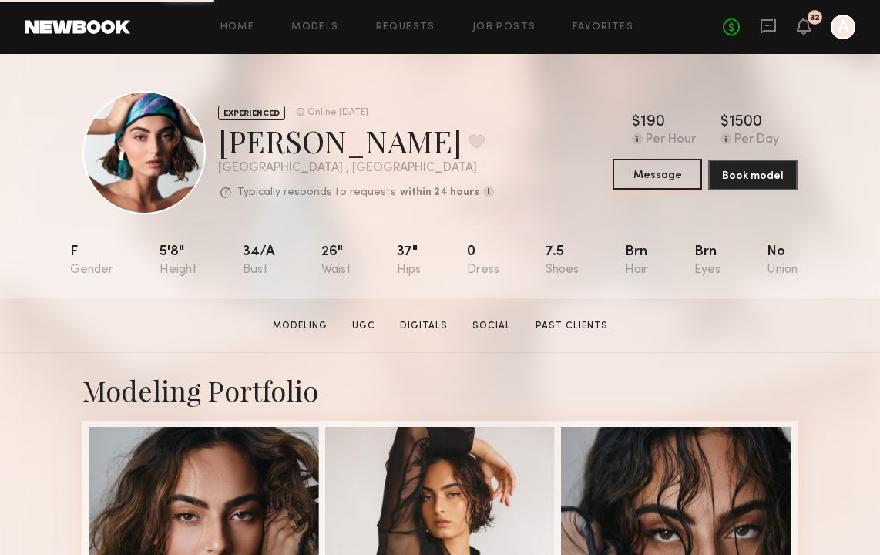
click at [660, 178] on button "Message" at bounding box center [657, 174] width 89 height 31
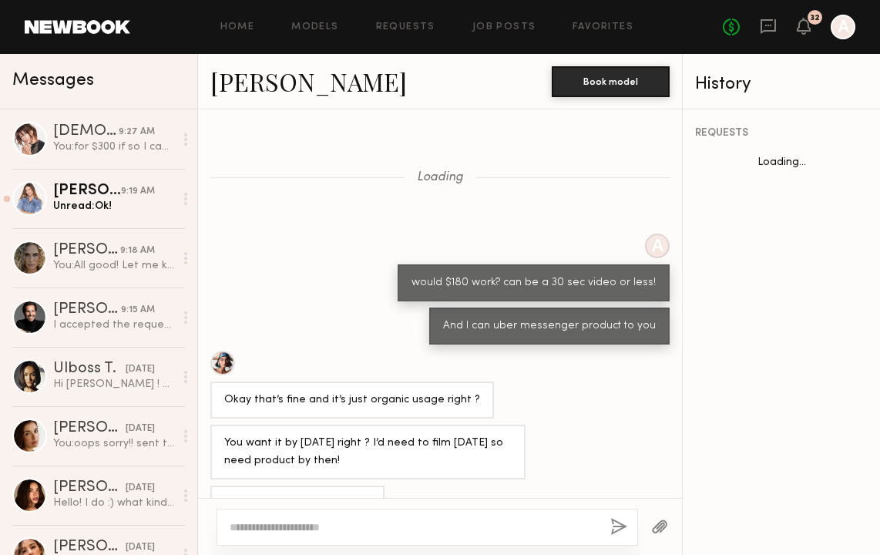
scroll to position [691, 0]
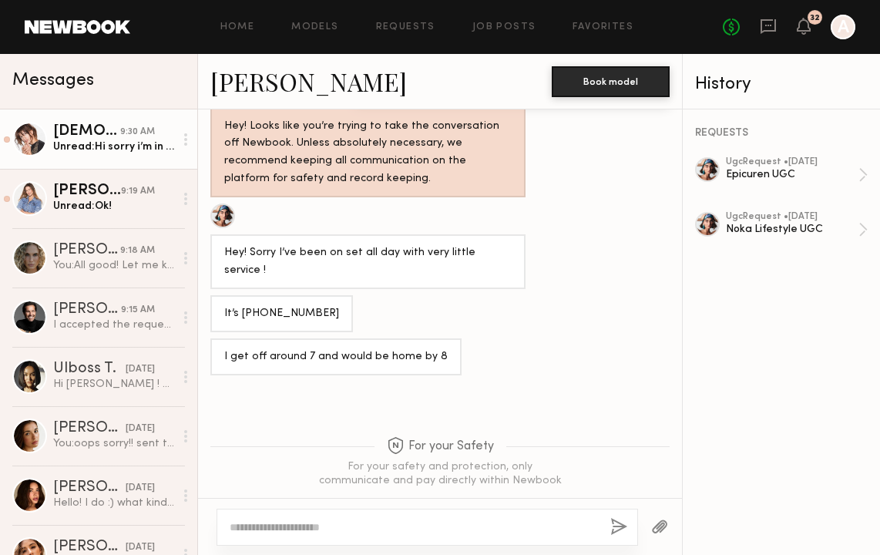
click at [118, 140] on div "Unread: Hi sorry i’m in [GEOGRAPHIC_DATA] until the 28th. I would love to in th…" at bounding box center [113, 147] width 121 height 15
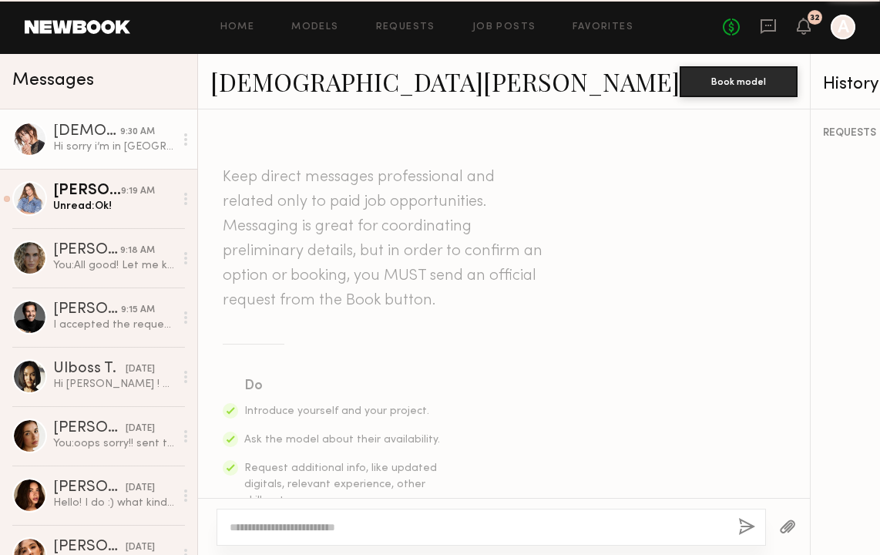
scroll to position [1109, 0]
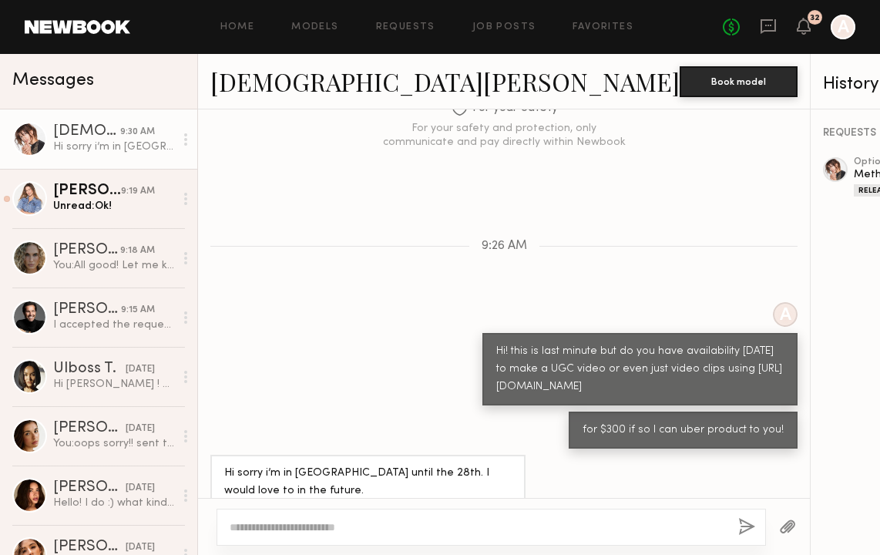
click at [311, 517] on div at bounding box center [492, 527] width 550 height 37
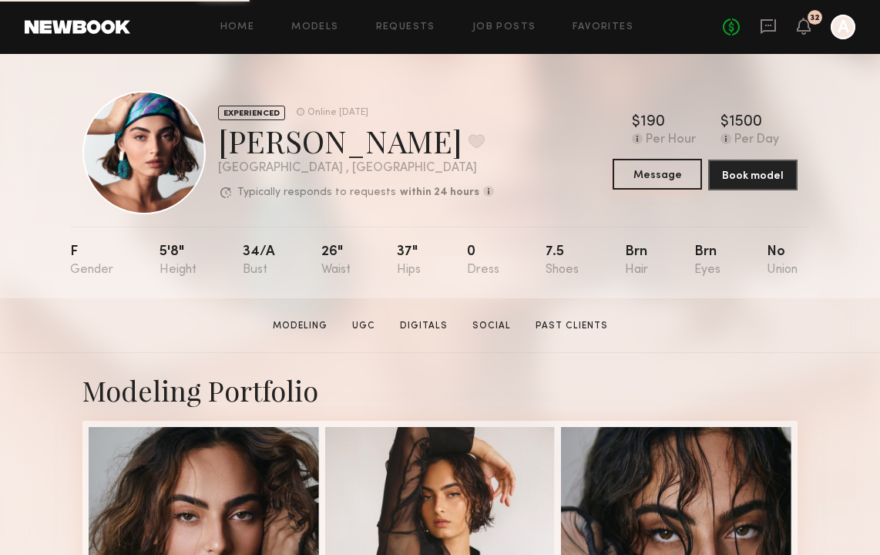
click at [661, 180] on button "Message" at bounding box center [657, 174] width 89 height 31
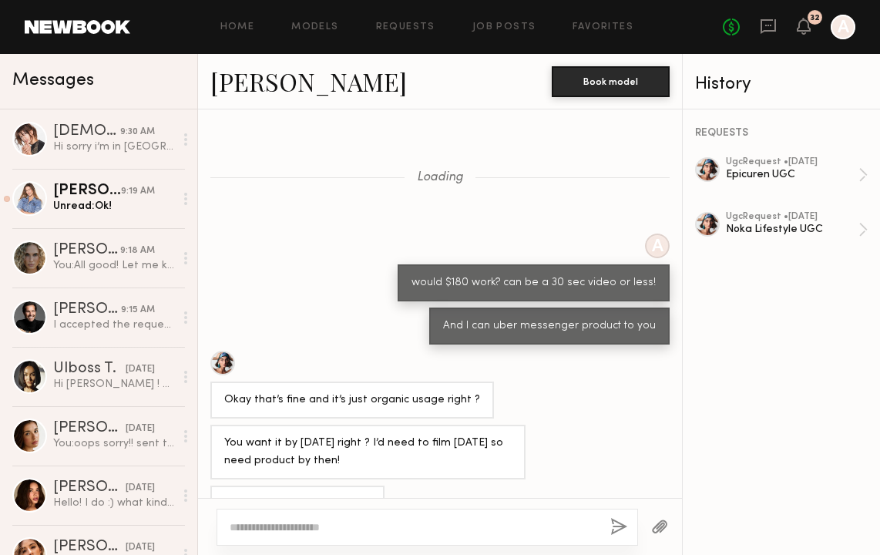
scroll to position [691, 0]
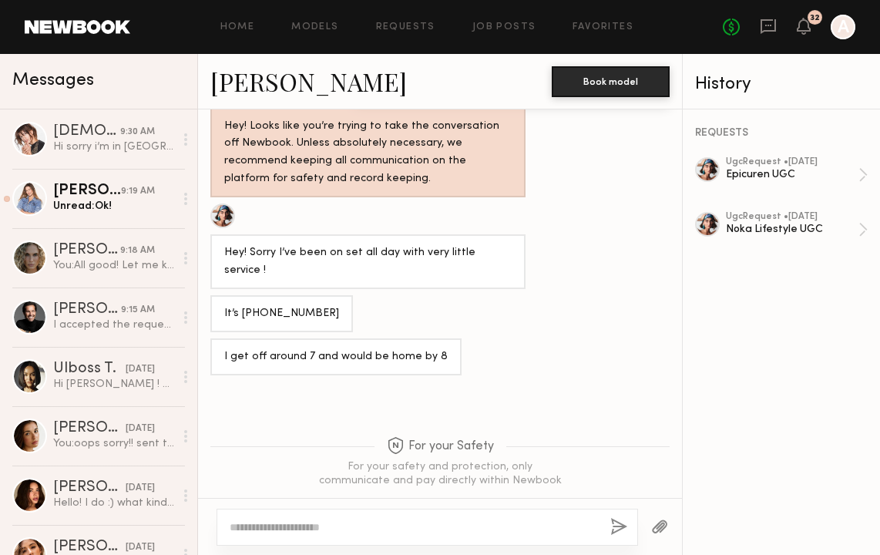
click at [249, 21] on div "Home Models Requests Job Posts Favorites Sign Out No fees up to $5,000 32 A" at bounding box center [492, 27] width 725 height 25
click at [249, 23] on link "Home" at bounding box center [237, 27] width 35 height 10
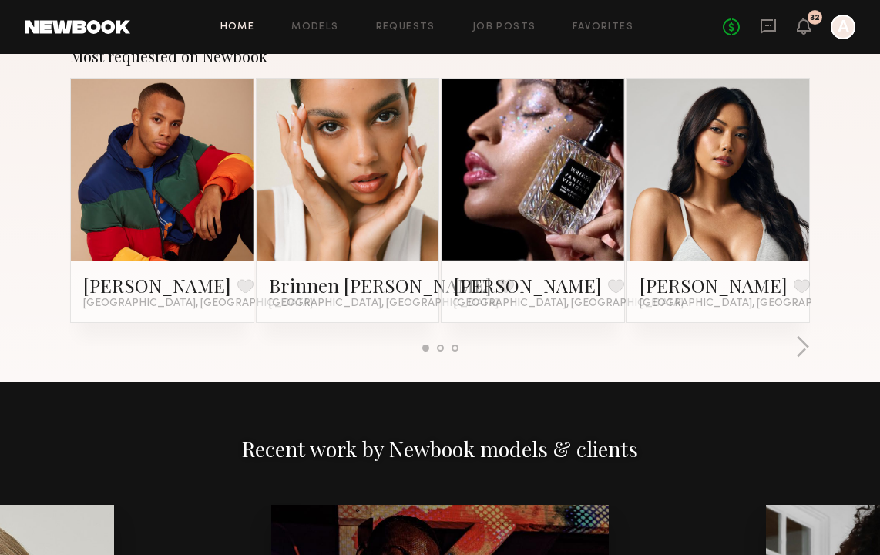
scroll to position [1336, 0]
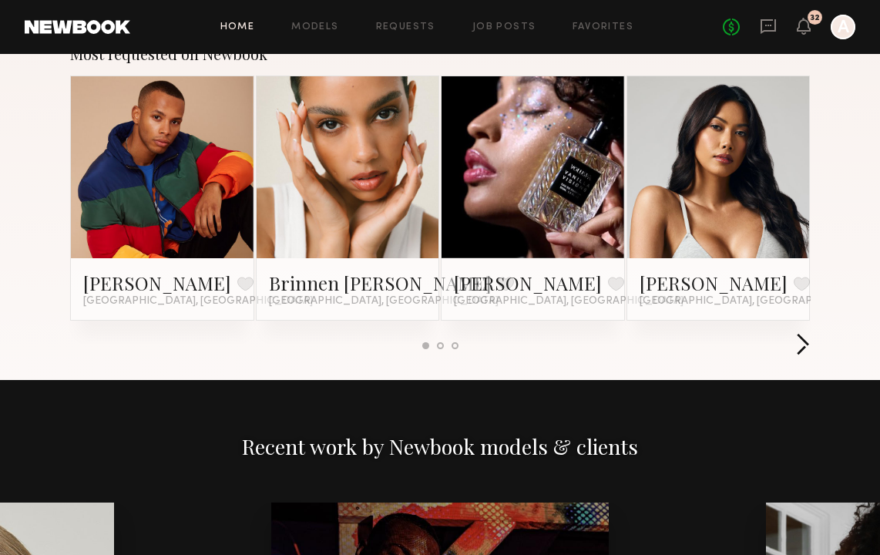
click at [804, 347] on button "button" at bounding box center [802, 345] width 15 height 25
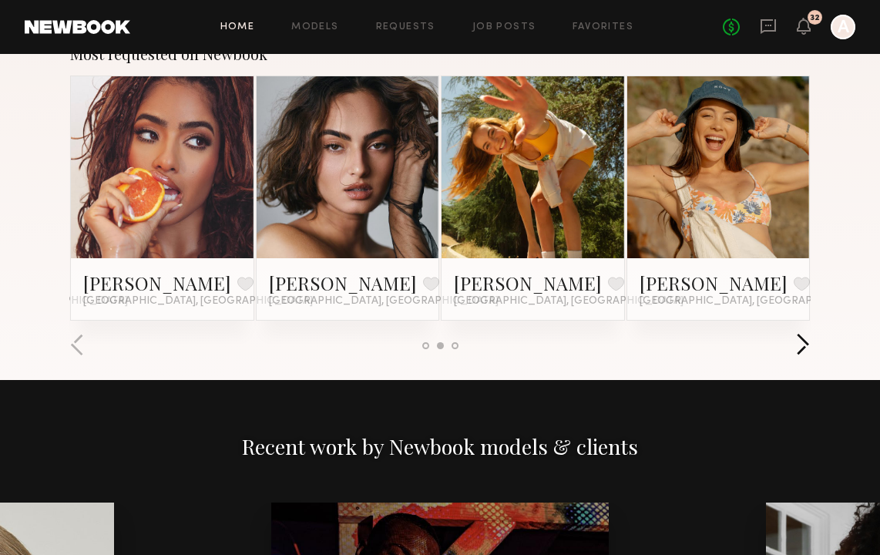
click at [806, 345] on button "button" at bounding box center [802, 345] width 15 height 25
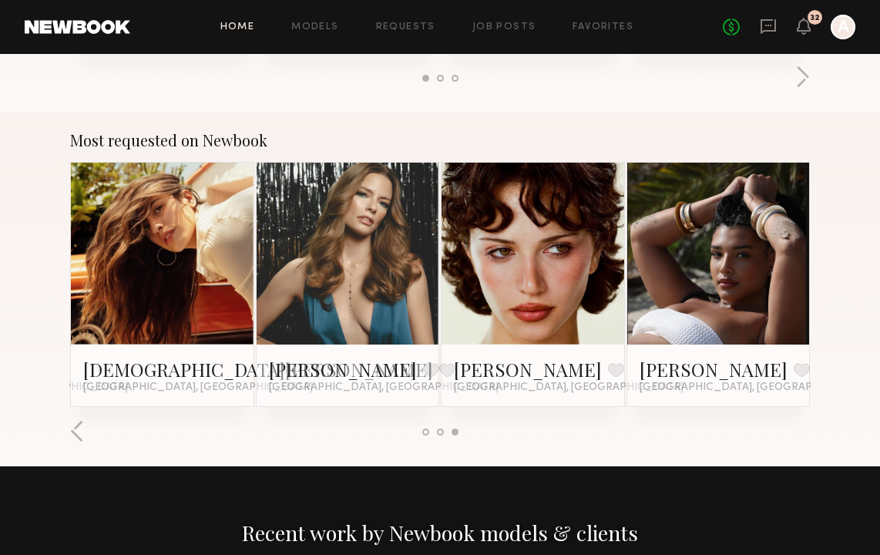
scroll to position [1247, 0]
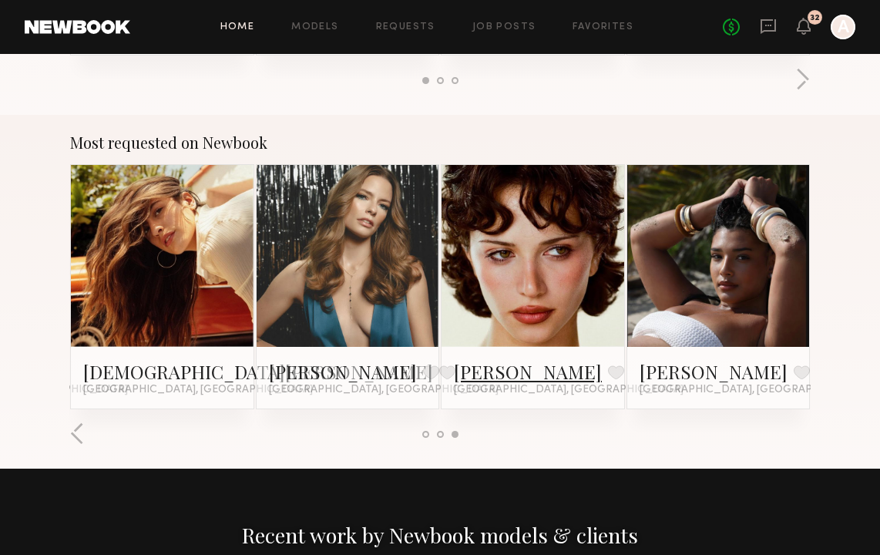
click at [479, 375] on link "Jessie M." at bounding box center [528, 371] width 148 height 25
click at [708, 312] on link at bounding box center [719, 256] width 84 height 183
click at [797, 33] on icon at bounding box center [804, 26] width 14 height 17
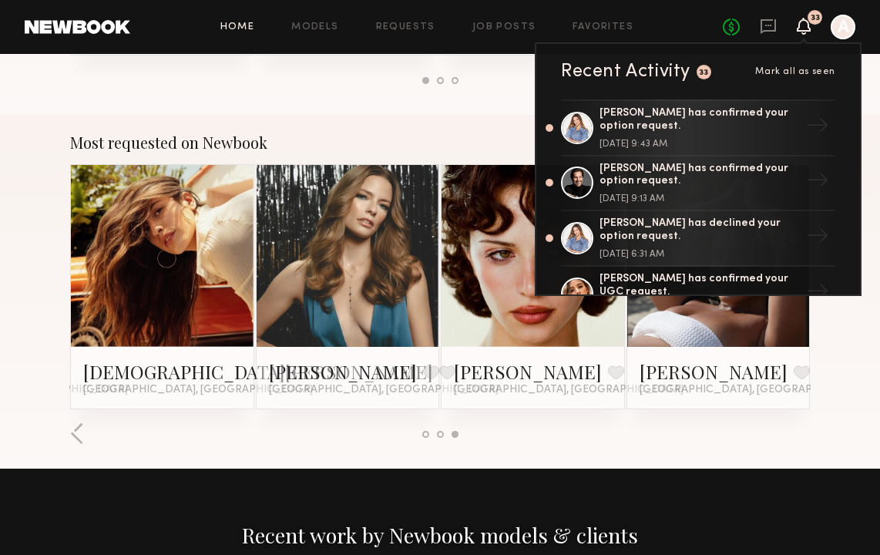
click at [772, 35] on link at bounding box center [768, 27] width 17 height 19
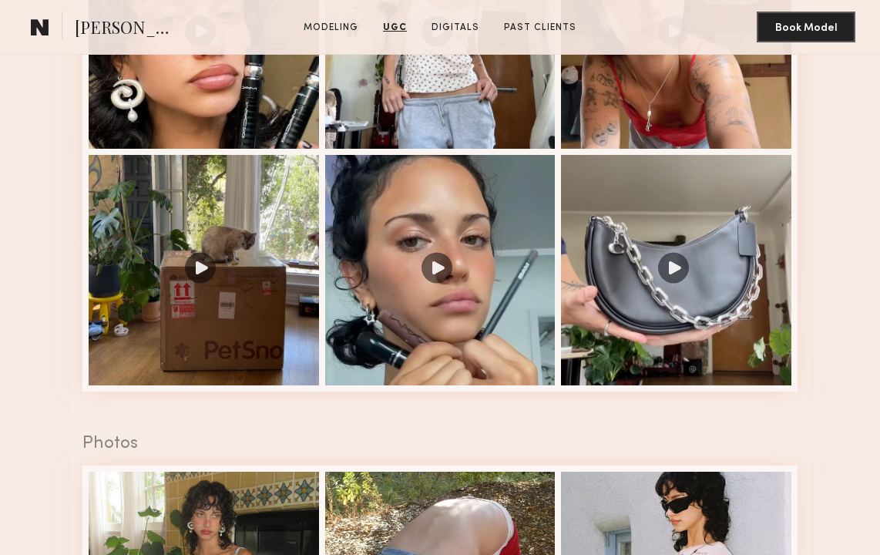
scroll to position [1626, 0]
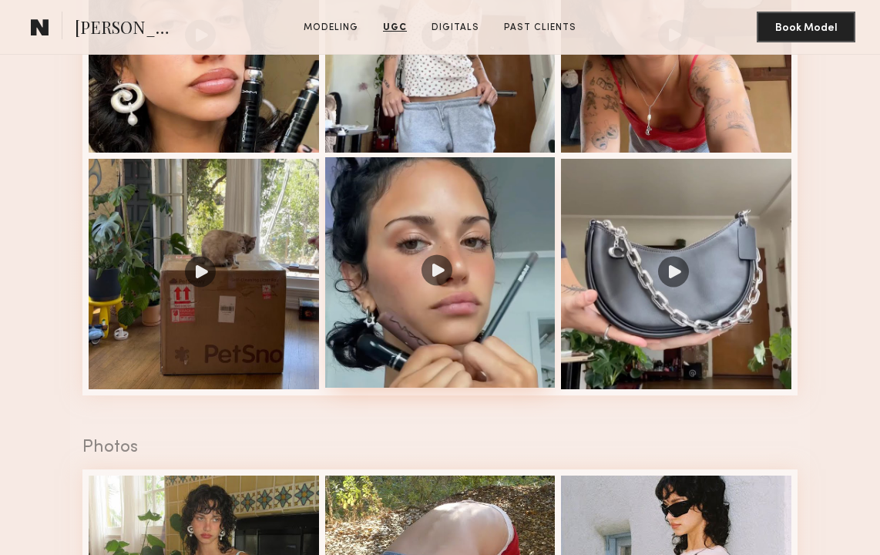
click at [436, 279] on div at bounding box center [440, 272] width 230 height 230
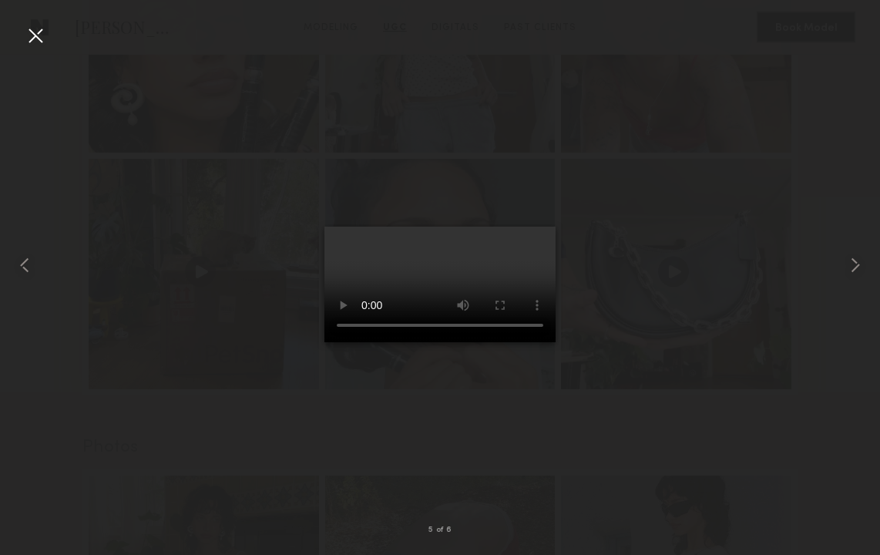
click at [34, 31] on div at bounding box center [35, 35] width 25 height 25
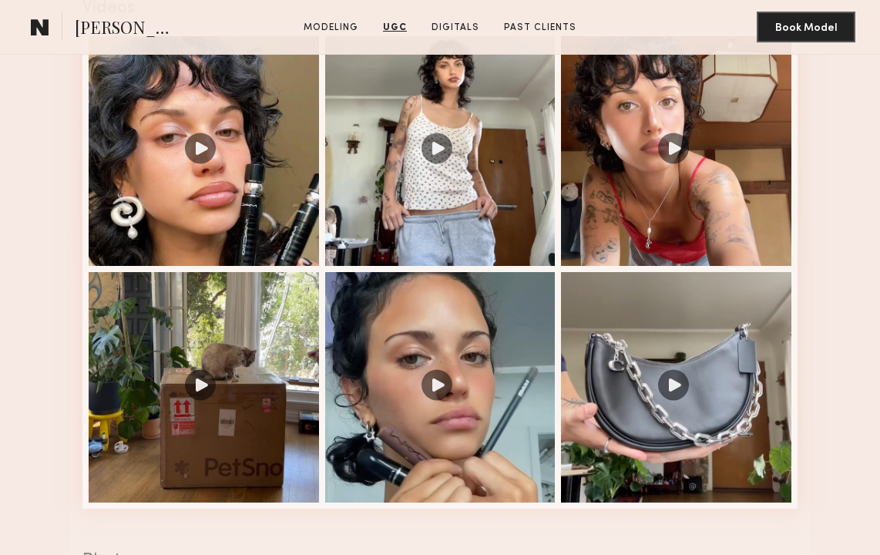
scroll to position [1511, 0]
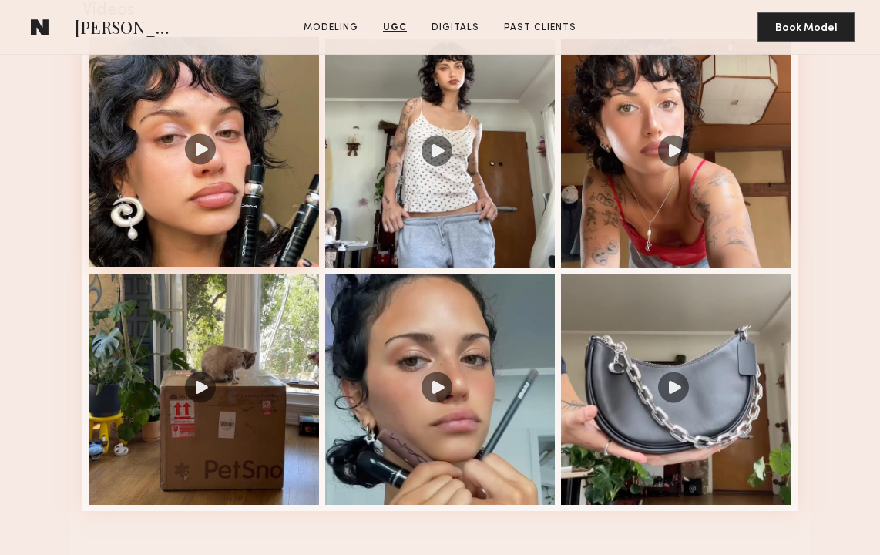
click at [218, 151] on div at bounding box center [204, 152] width 230 height 230
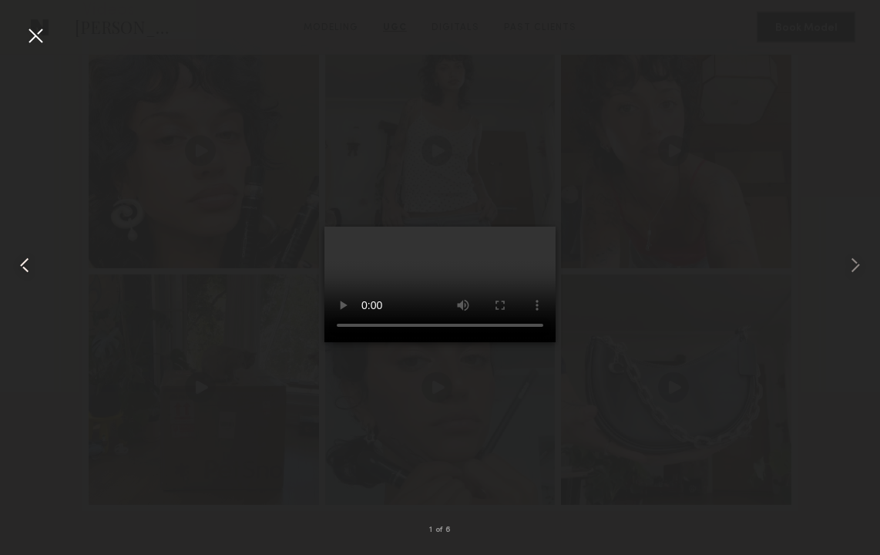
click at [27, 35] on div at bounding box center [35, 35] width 25 height 25
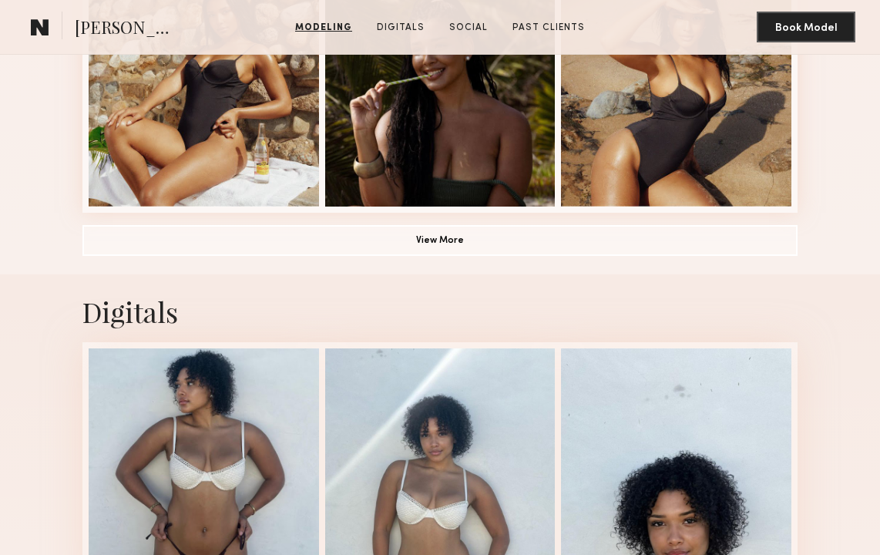
scroll to position [1178, 0]
